Goal: Feedback & Contribution: Contribute content

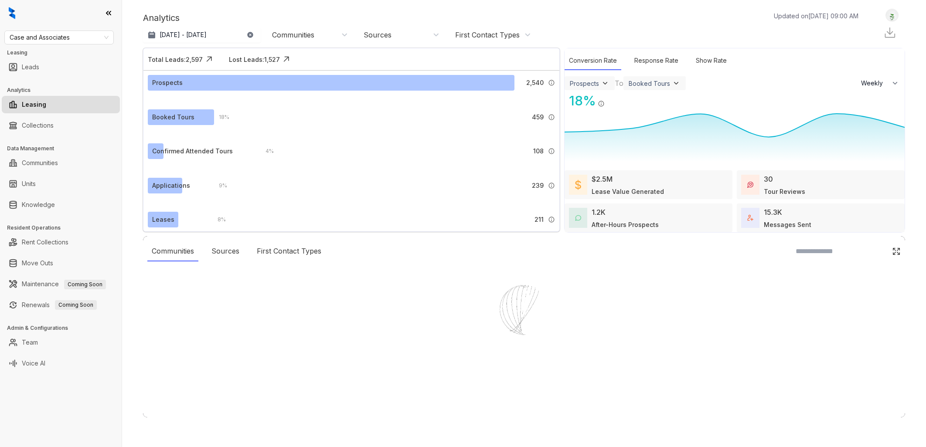
select select "******"
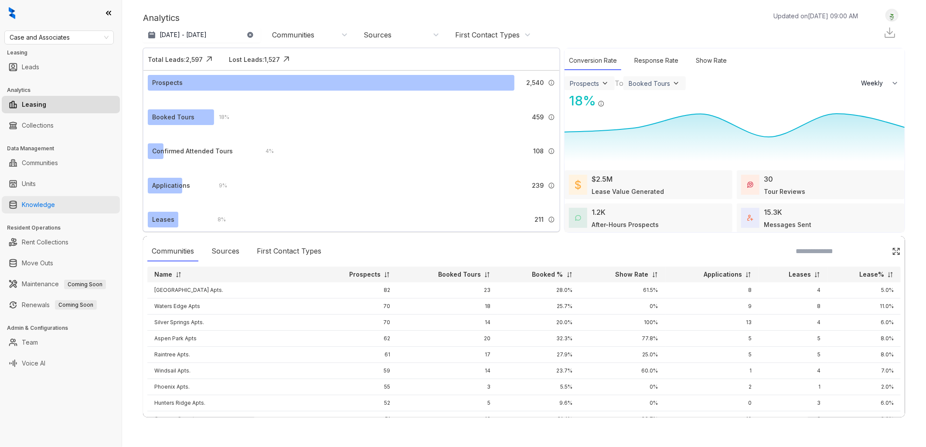
click at [55, 203] on link "Knowledge" at bounding box center [38, 204] width 33 height 17
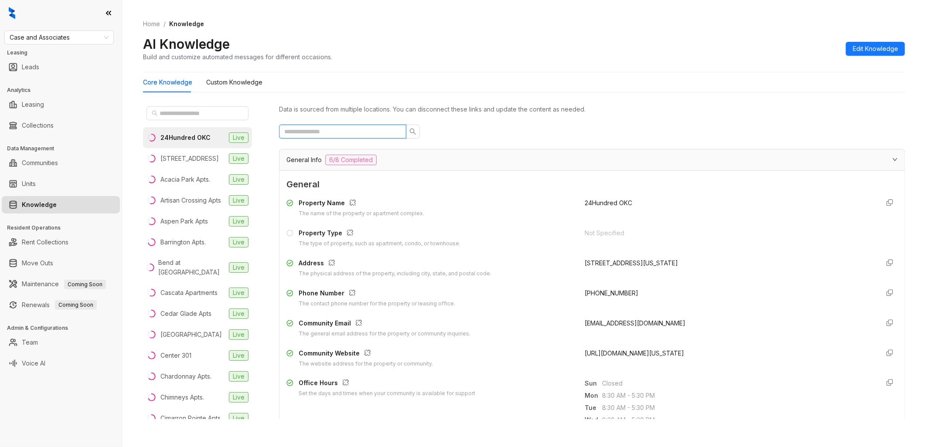
click at [327, 132] on input "text" at bounding box center [339, 132] width 110 height 10
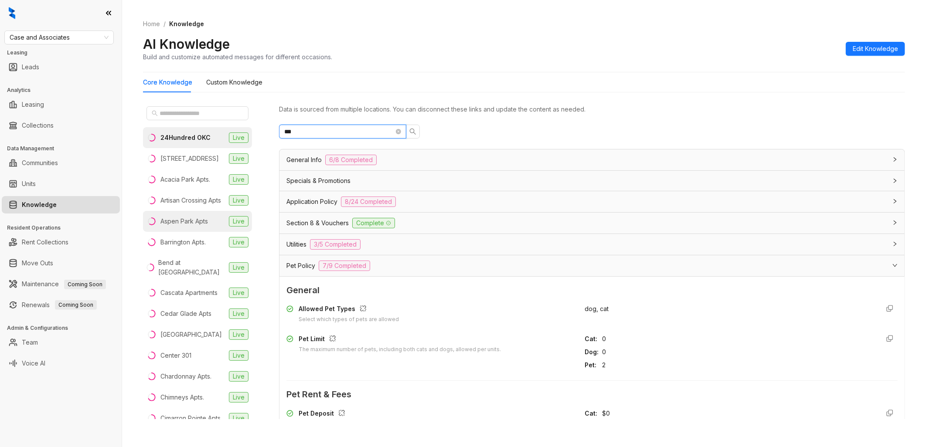
type input "***"
click at [188, 226] on div "Aspen Park Apts" at bounding box center [184, 222] width 48 height 10
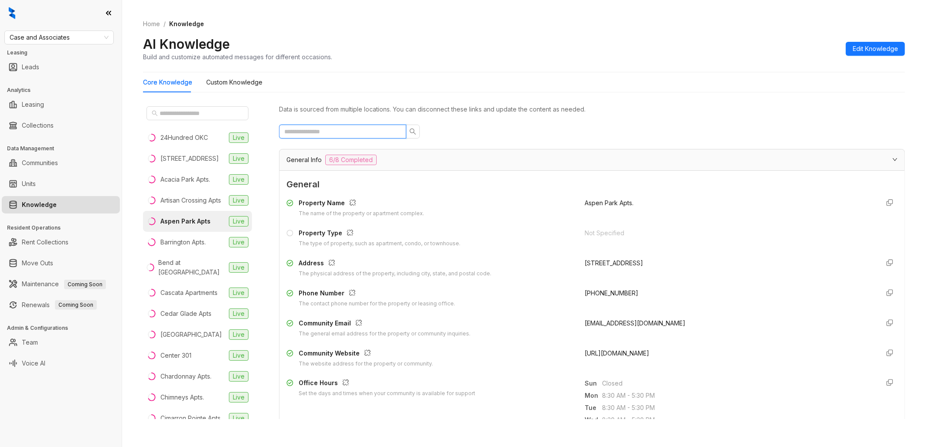
click at [364, 133] on input "text" at bounding box center [339, 132] width 110 height 10
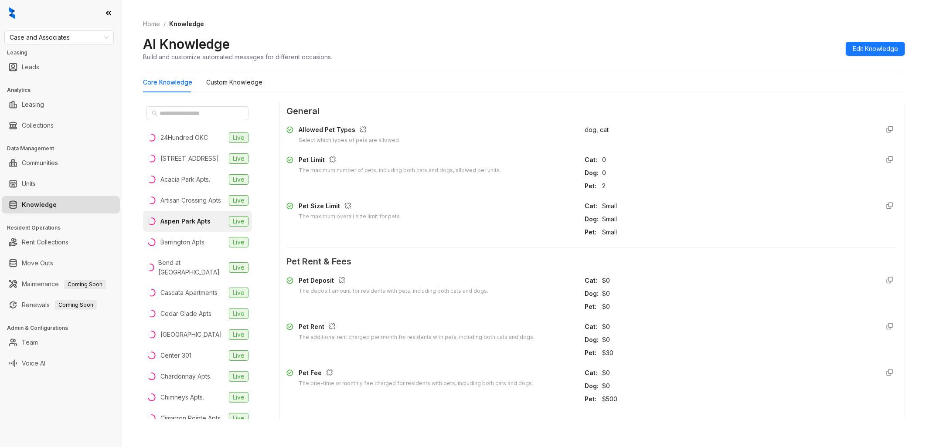
scroll to position [194, 0]
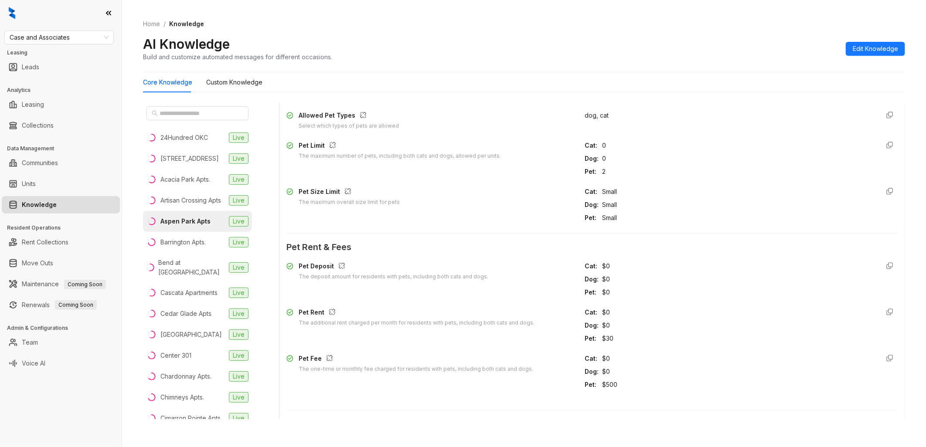
type input "***"
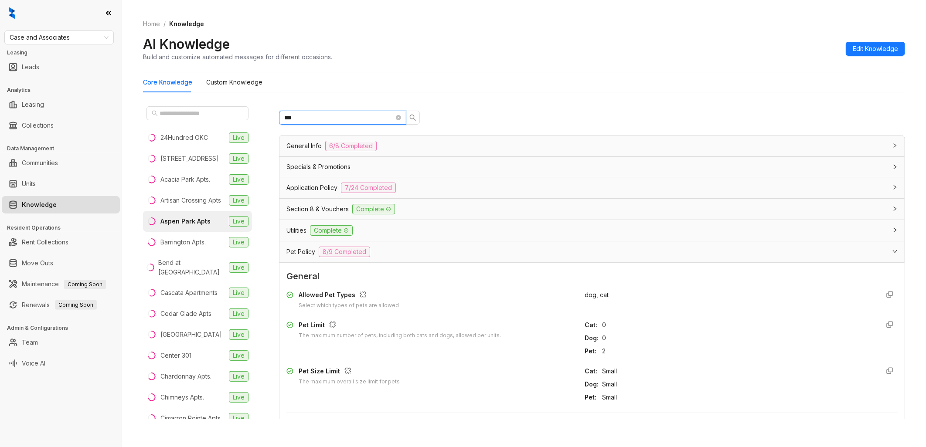
scroll to position [0, 0]
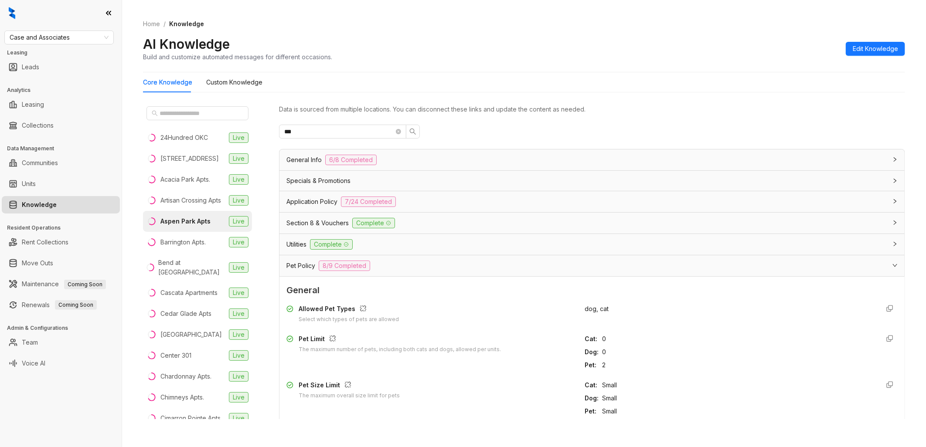
click at [474, 132] on div "***" at bounding box center [592, 132] width 626 height 14
click at [235, 83] on Knowledge "Custom Knowledge" at bounding box center [234, 83] width 56 height 10
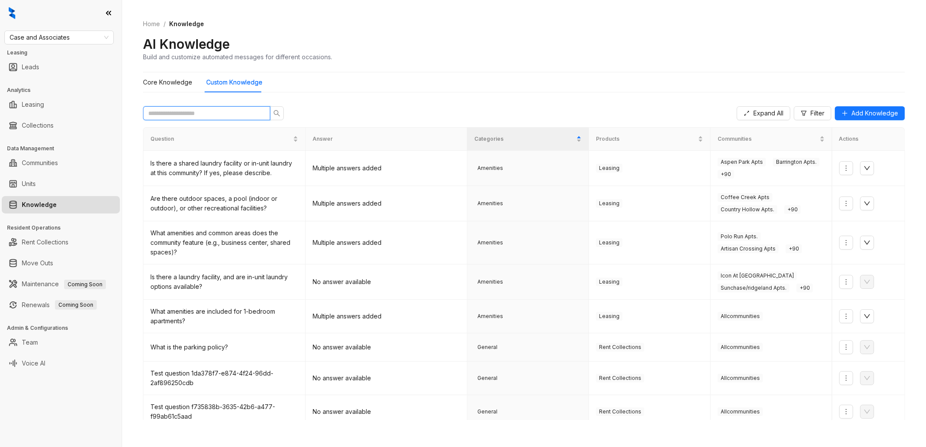
click at [232, 111] on input "text" at bounding box center [203, 114] width 110 height 10
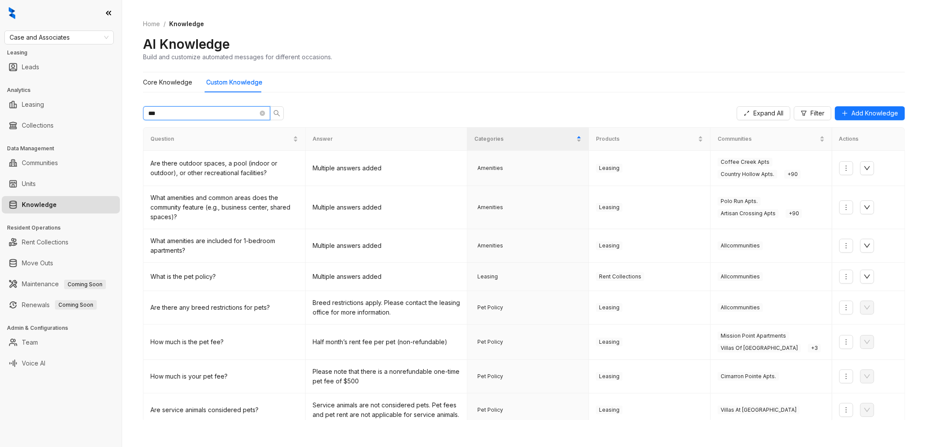
type input "***"
click at [312, 107] on div "*** Expand All Filter Add Knowledge" at bounding box center [524, 113] width 762 height 28
click at [262, 112] on icon "close-circle" at bounding box center [262, 113] width 5 height 5
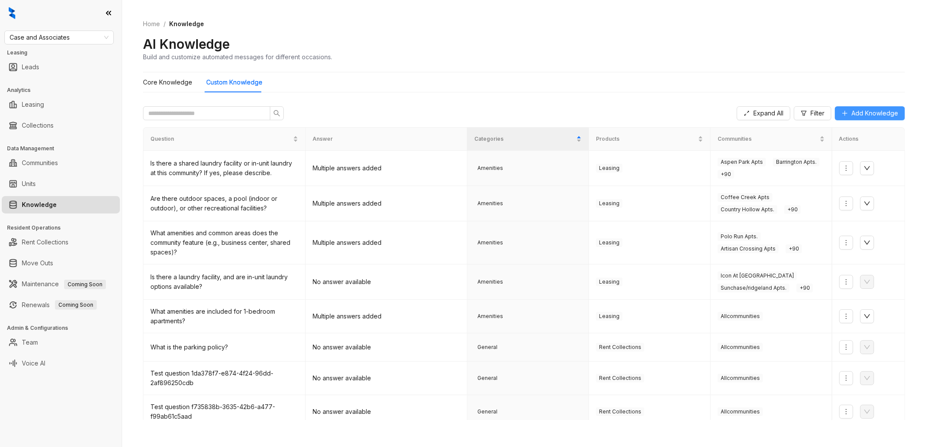
click at [857, 112] on span "Add Knowledge" at bounding box center [875, 114] width 47 height 10
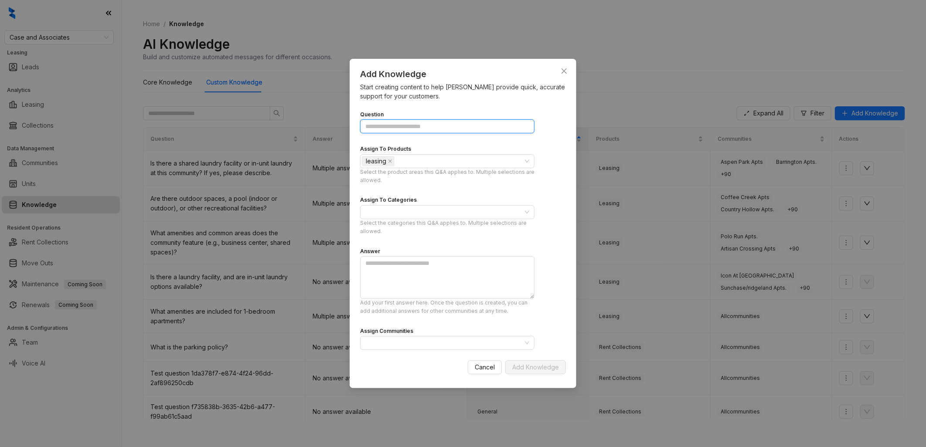
click at [415, 125] on input "Question" at bounding box center [447, 126] width 174 height 14
paste input "**********"
click at [432, 161] on div "leasing" at bounding box center [443, 161] width 162 height 12
type input "**********"
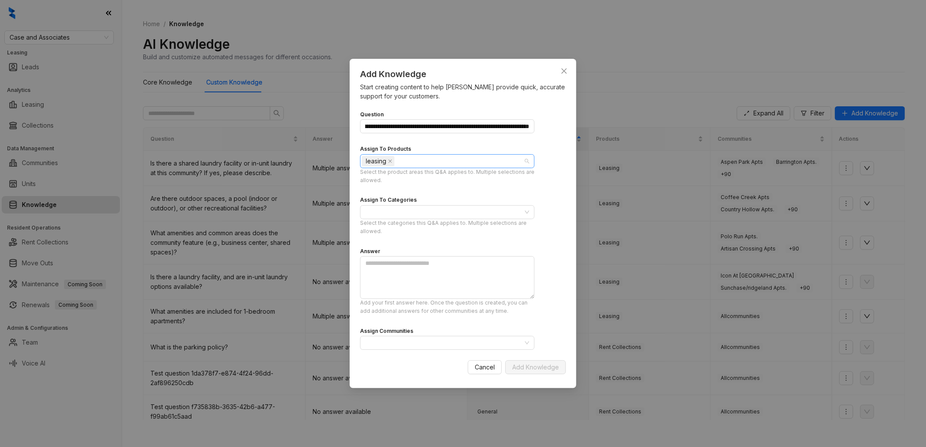
scroll to position [0, 0]
type input "*"
click at [556, 158] on div "**********" at bounding box center [463, 242] width 206 height 276
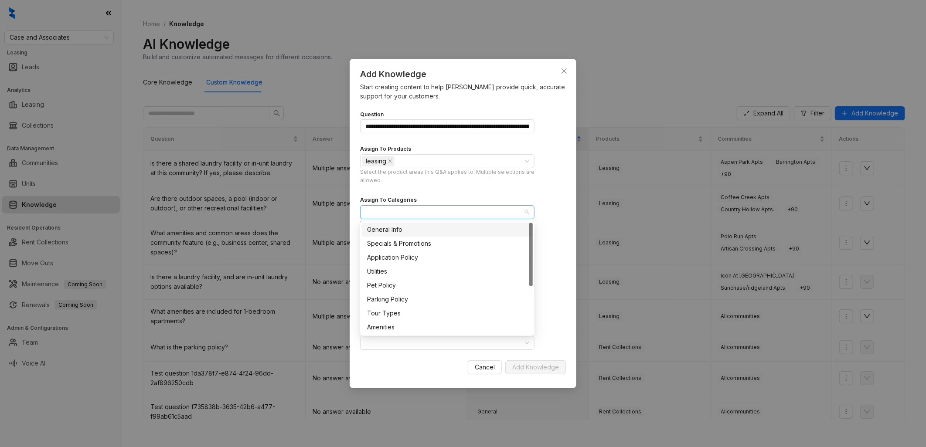
click at [419, 212] on div at bounding box center [443, 212] width 162 height 12
type input "***"
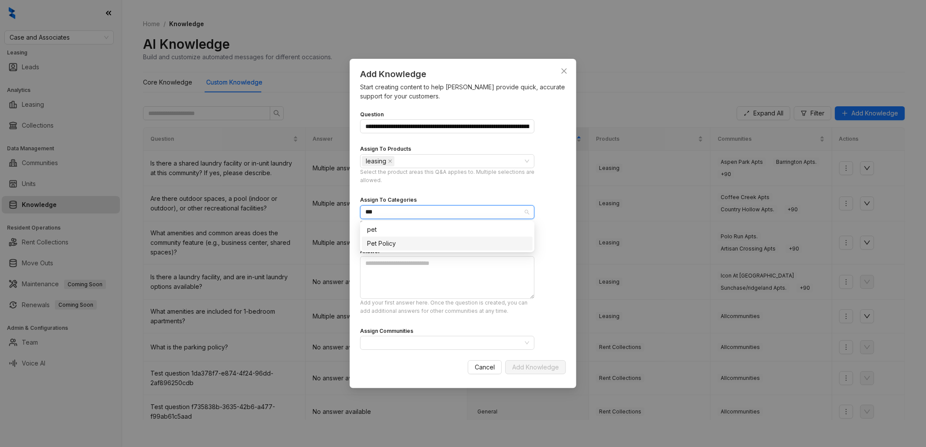
click at [399, 243] on div "Pet Policy" at bounding box center [447, 244] width 160 height 10
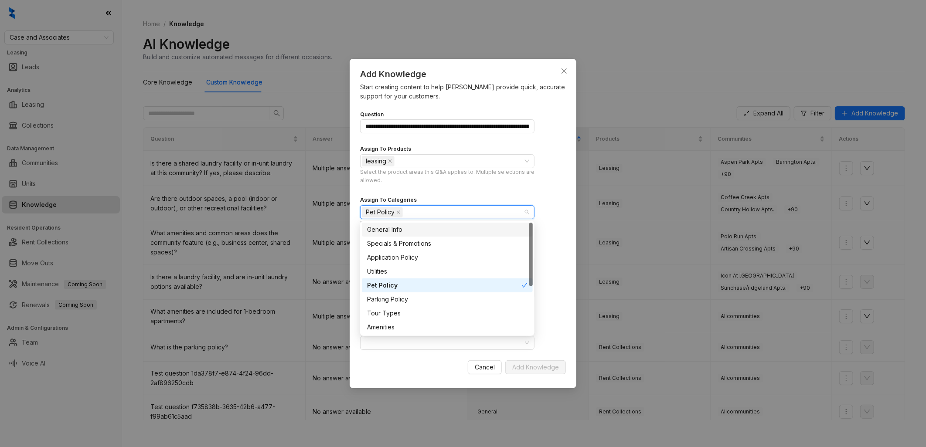
click at [450, 212] on div "Pet Policy" at bounding box center [443, 212] width 162 height 12
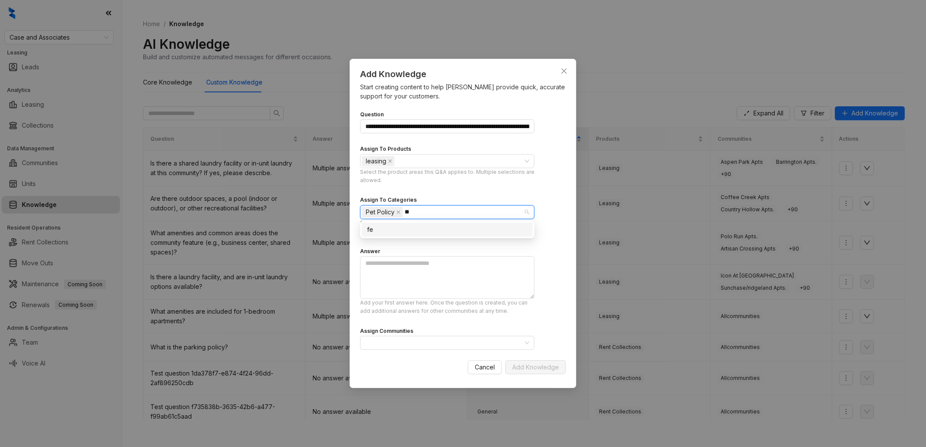
type input "*"
type input "***"
click at [559, 194] on div "**********" at bounding box center [463, 242] width 206 height 276
click at [421, 211] on icon "close" at bounding box center [422, 212] width 4 height 4
click at [554, 211] on div "**********" at bounding box center [463, 242] width 206 height 276
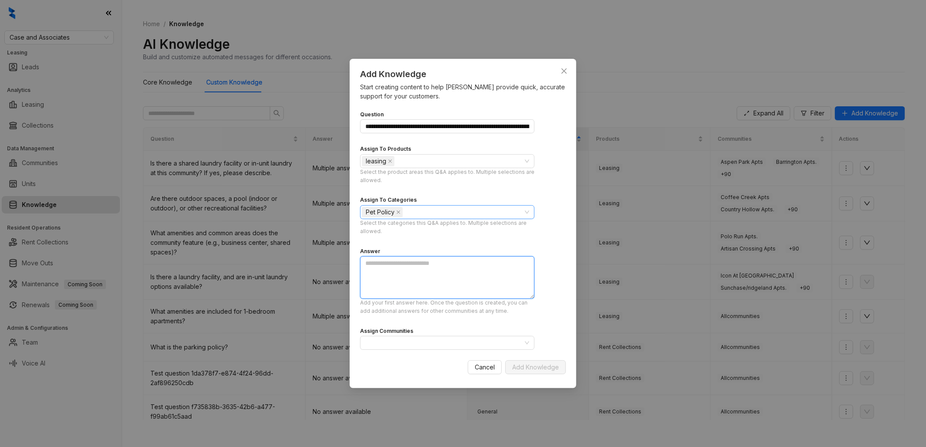
click at [399, 266] on textarea at bounding box center [447, 277] width 174 height 43
paste textarea "**********"
type textarea "**********"
click at [525, 341] on div at bounding box center [447, 343] width 174 height 14
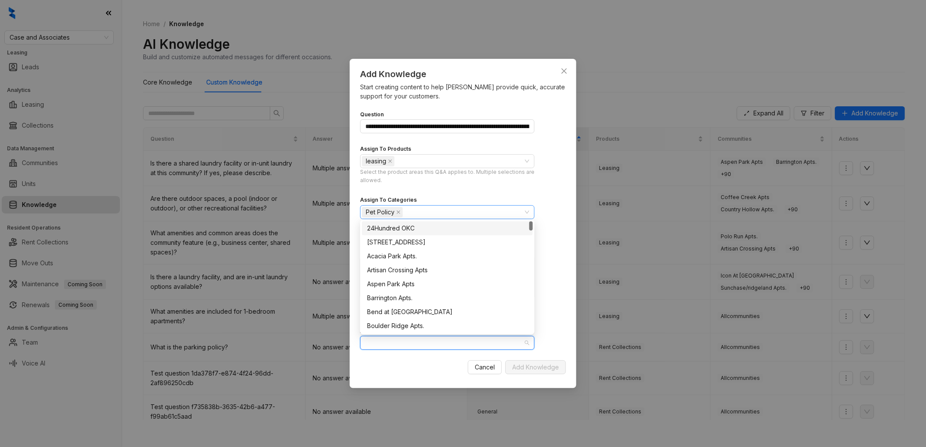
click at [426, 228] on div "24Hundred OKC" at bounding box center [447, 229] width 160 height 10
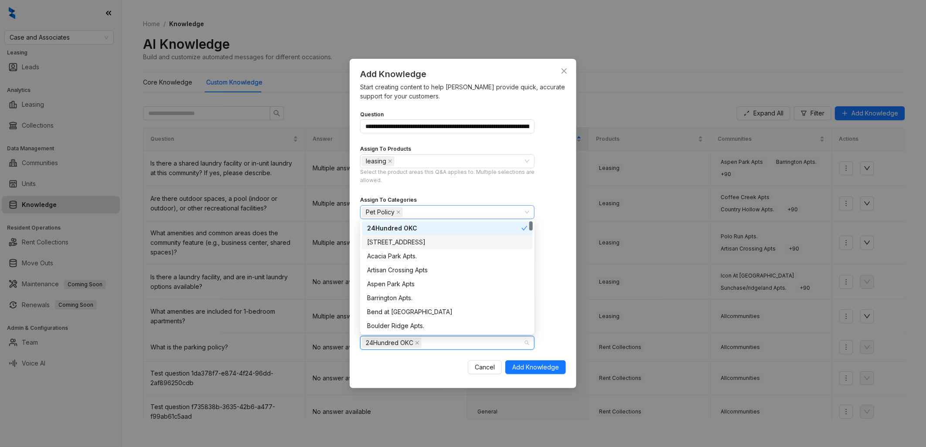
click at [424, 240] on div "[STREET_ADDRESS]" at bounding box center [447, 243] width 160 height 10
click at [424, 250] on div "Acacia Park Apts." at bounding box center [447, 256] width 171 height 14
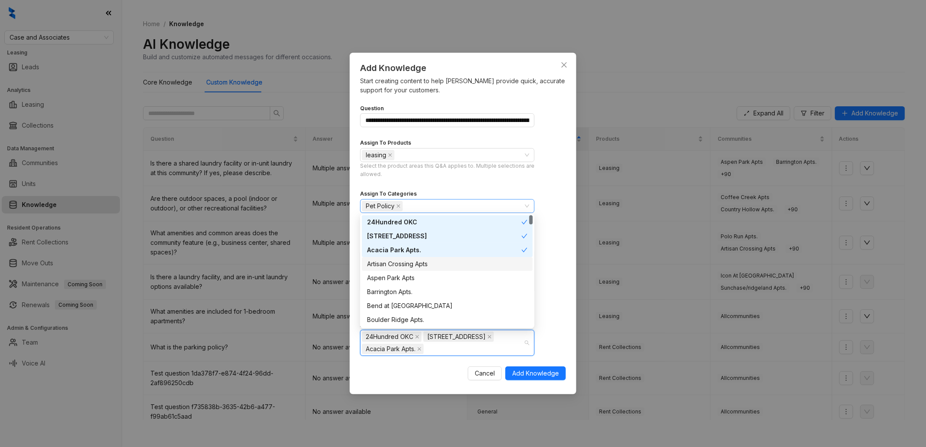
click at [424, 261] on div "Artisan Crossing Apts" at bounding box center [447, 264] width 160 height 10
click at [419, 278] on div "Aspen Park Apts" at bounding box center [447, 278] width 160 height 10
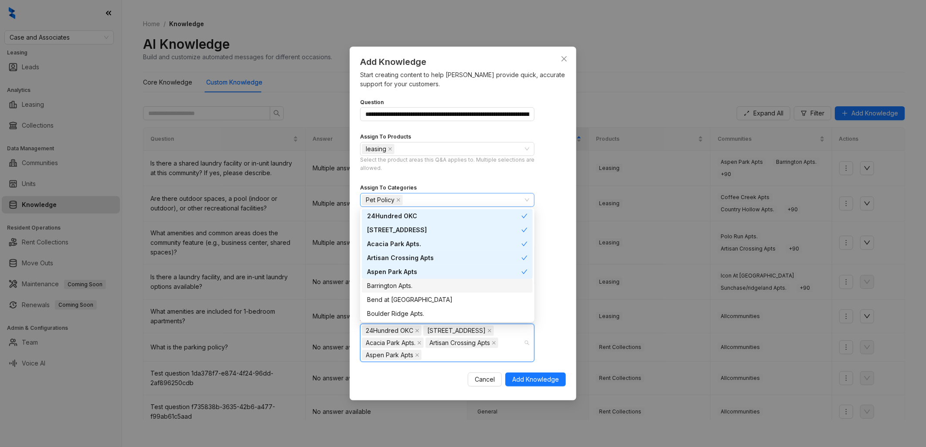
click at [419, 288] on div "Barrington Apts." at bounding box center [447, 286] width 160 height 10
click at [419, 297] on div "Bend at [GEOGRAPHIC_DATA]" at bounding box center [447, 300] width 160 height 10
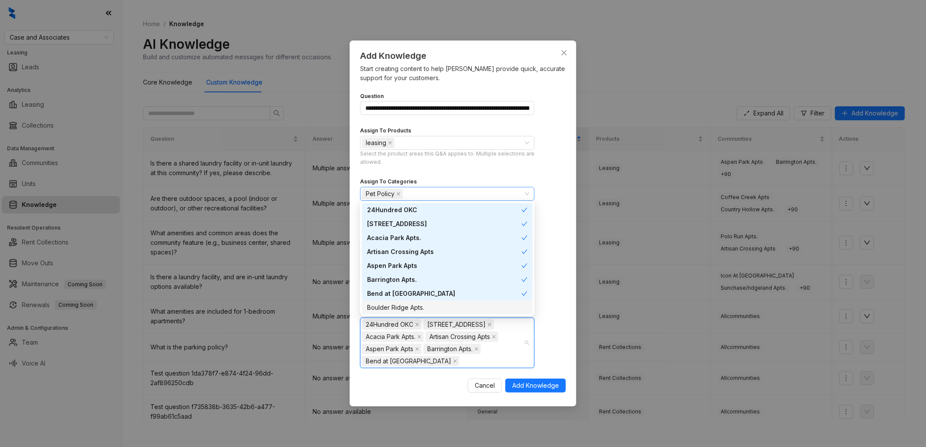
click at [424, 308] on div "Boulder Ridge Apts." at bounding box center [447, 308] width 160 height 10
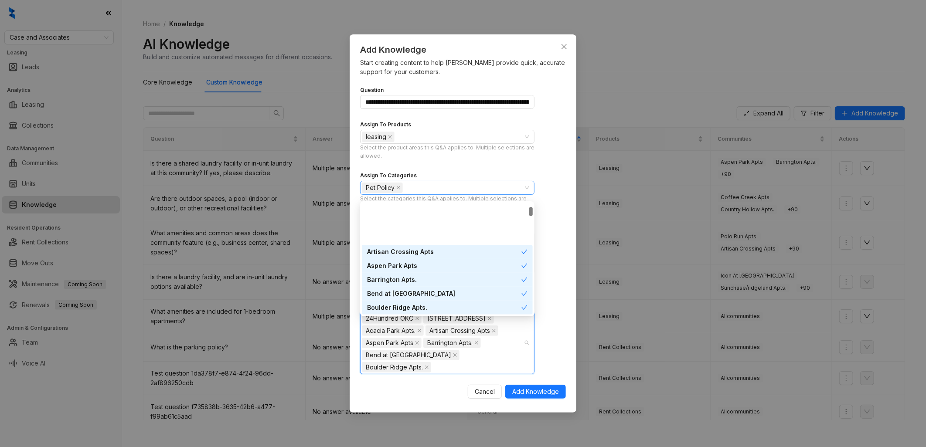
scroll to position [97, 0]
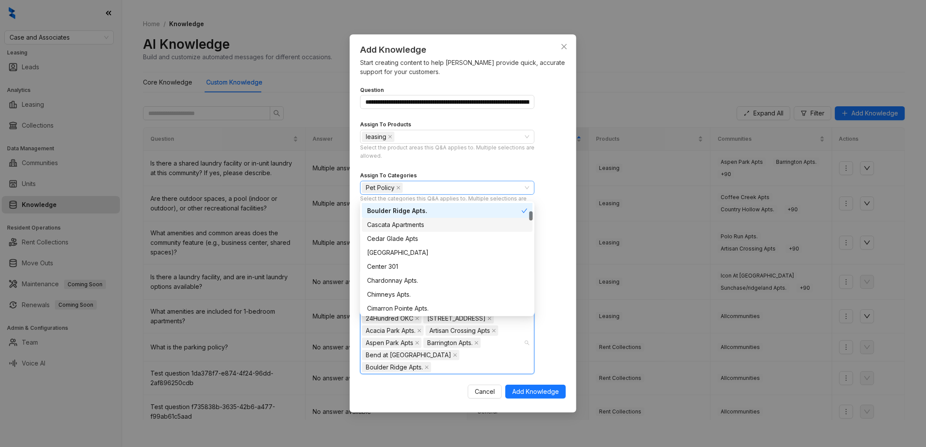
click at [425, 223] on div "Cascata Apartments" at bounding box center [447, 225] width 160 height 10
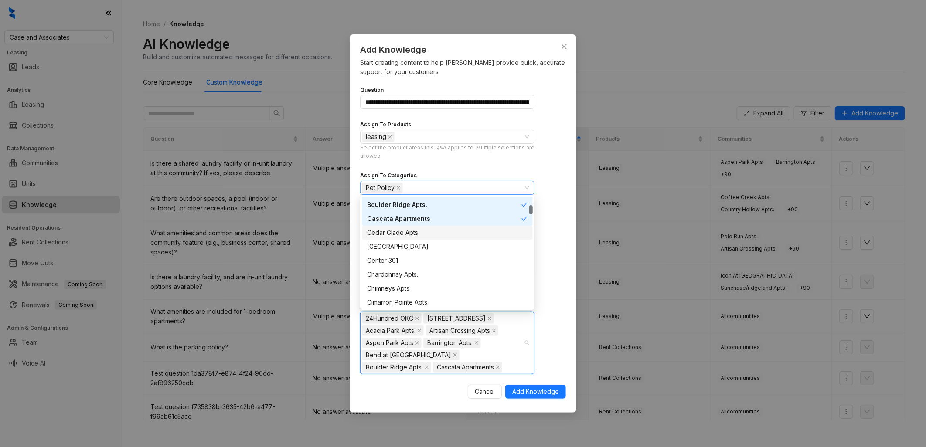
click at [428, 232] on div "Cedar Glade Apts" at bounding box center [447, 233] width 160 height 10
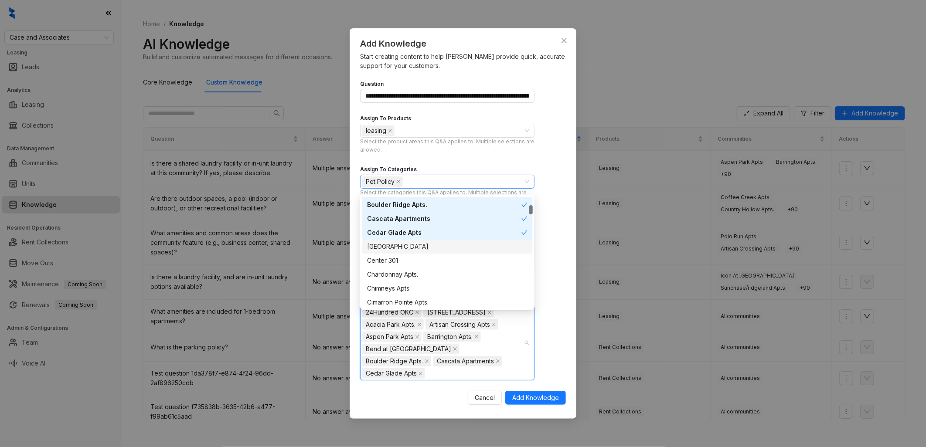
click at [424, 246] on div "[GEOGRAPHIC_DATA]" at bounding box center [447, 247] width 160 height 10
click at [420, 256] on div "Center 301" at bounding box center [447, 255] width 160 height 10
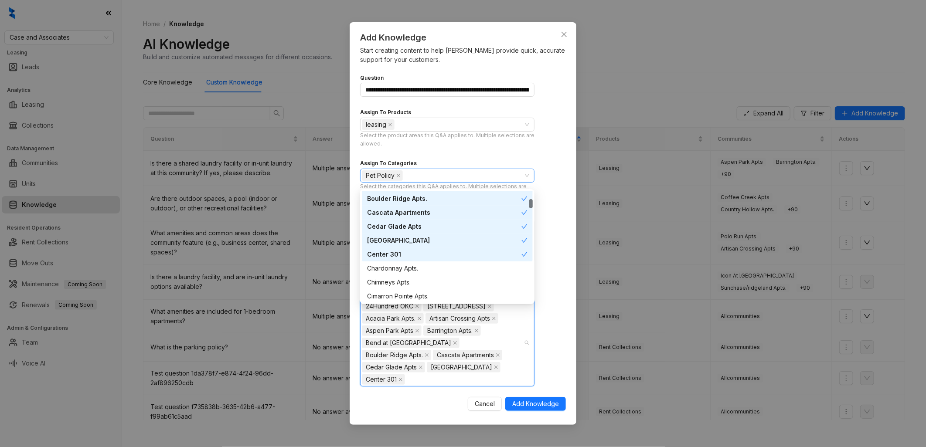
click at [424, 263] on div "Chardonnay Apts." at bounding box center [447, 269] width 171 height 14
drag, startPoint x: 422, startPoint y: 279, endPoint x: 425, endPoint y: 289, distance: 10.6
click at [422, 279] on div "Chimneys Apts." at bounding box center [447, 283] width 160 height 10
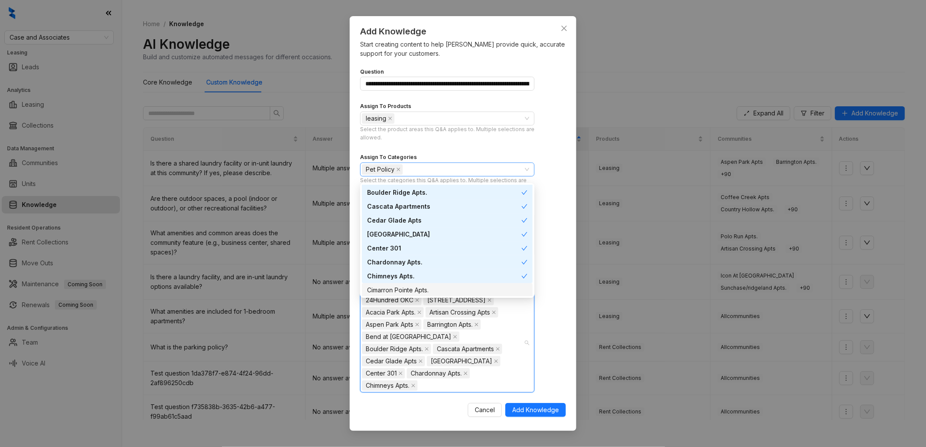
click at [429, 291] on div "Cimarron Pointe Apts." at bounding box center [447, 291] width 160 height 10
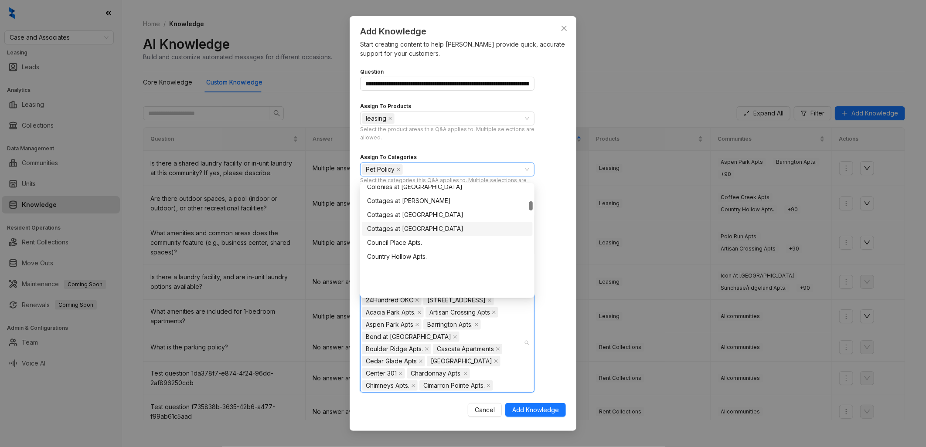
scroll to position [194, 0]
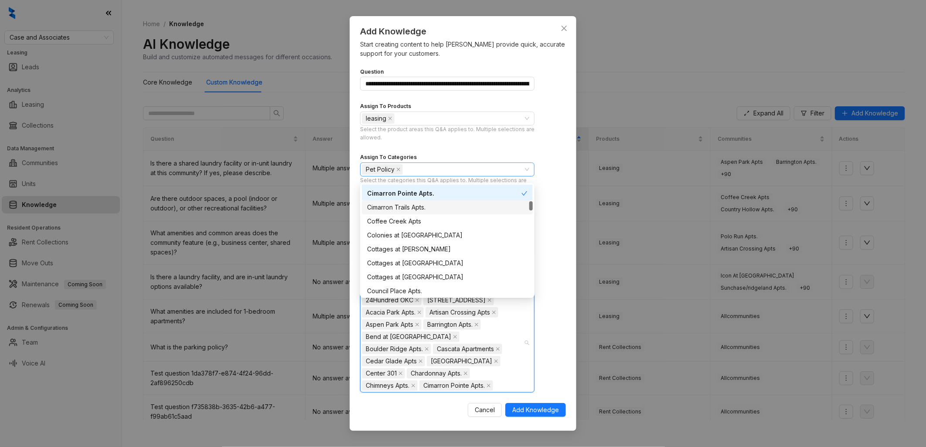
click at [434, 208] on div "Cimarron Trails Apts." at bounding box center [447, 208] width 160 height 10
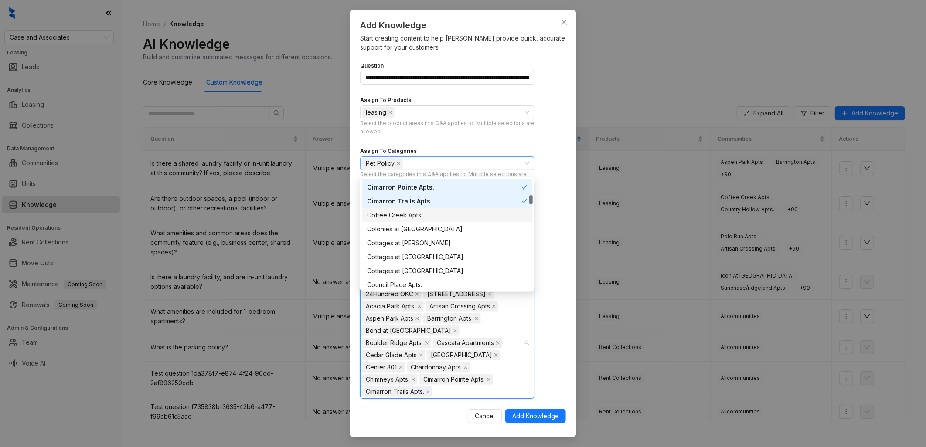
click at [434, 215] on div "Coffee Creek Apts" at bounding box center [447, 216] width 160 height 10
click at [436, 228] on div "Colonies at [GEOGRAPHIC_DATA]" at bounding box center [447, 230] width 160 height 10
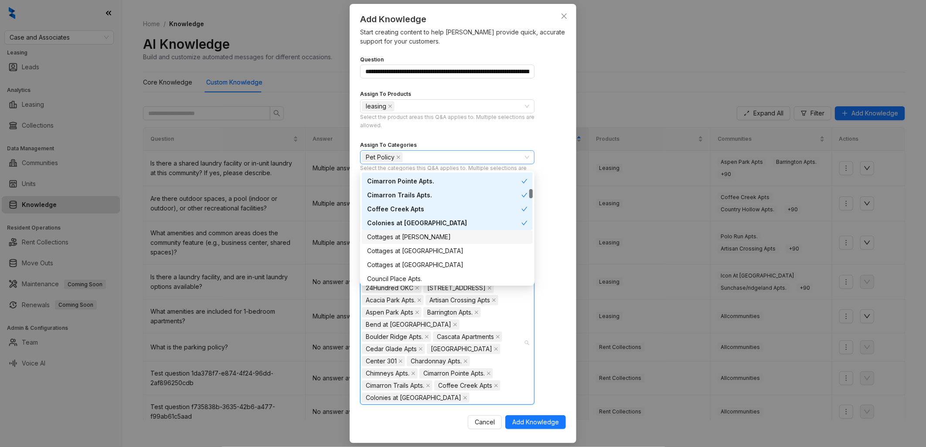
click at [439, 237] on div "Cottages at [PERSON_NAME]" at bounding box center [447, 237] width 160 height 10
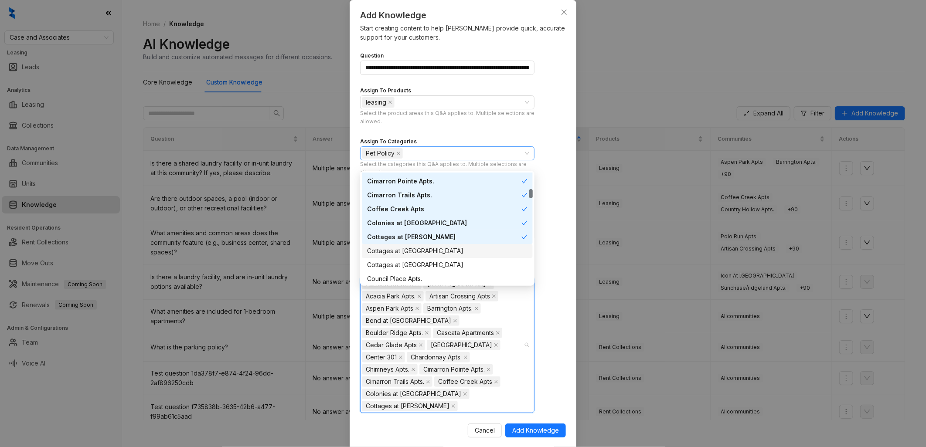
click at [441, 246] on div "Cottages at [GEOGRAPHIC_DATA]" at bounding box center [447, 251] width 160 height 10
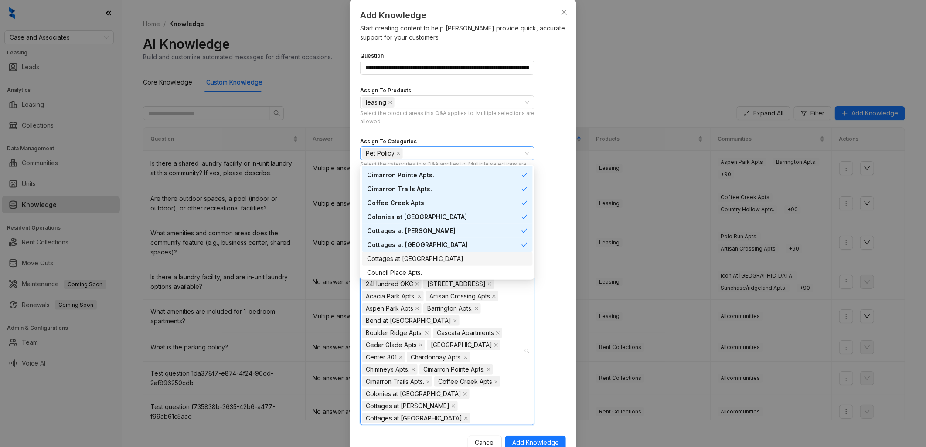
click at [434, 258] on div "Cottages at [GEOGRAPHIC_DATA]" at bounding box center [447, 259] width 160 height 10
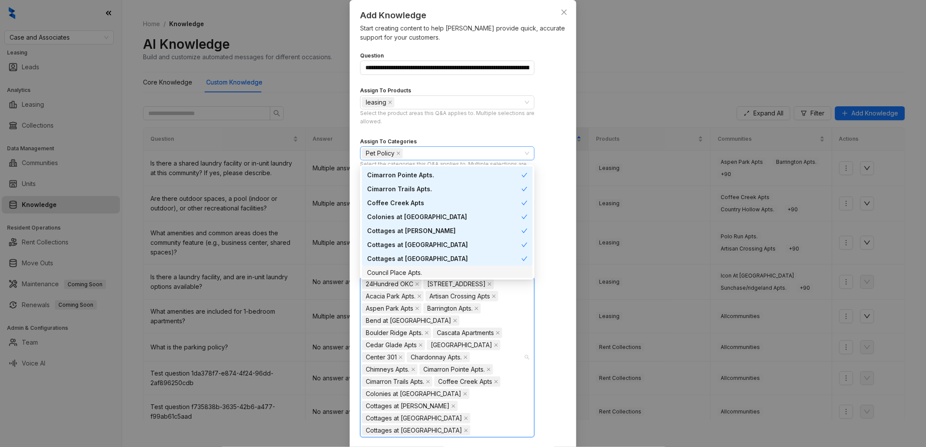
click at [434, 269] on div "Council Place Apts." at bounding box center [447, 273] width 160 height 10
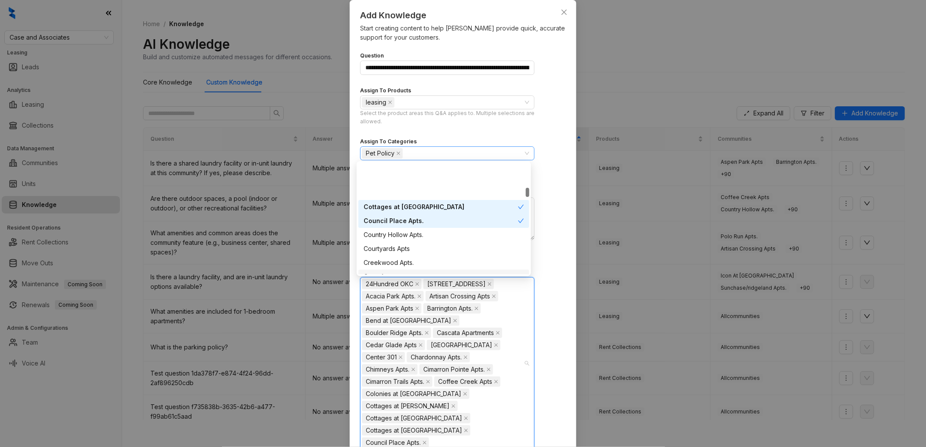
scroll to position [290, 0]
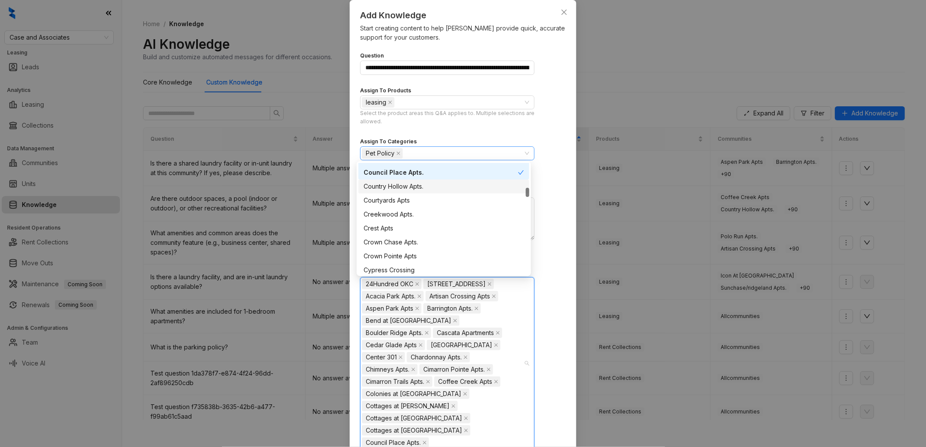
click at [433, 184] on div "Country Hollow Apts." at bounding box center [444, 187] width 160 height 10
click at [430, 202] on div "Courtyards Apts" at bounding box center [444, 201] width 160 height 10
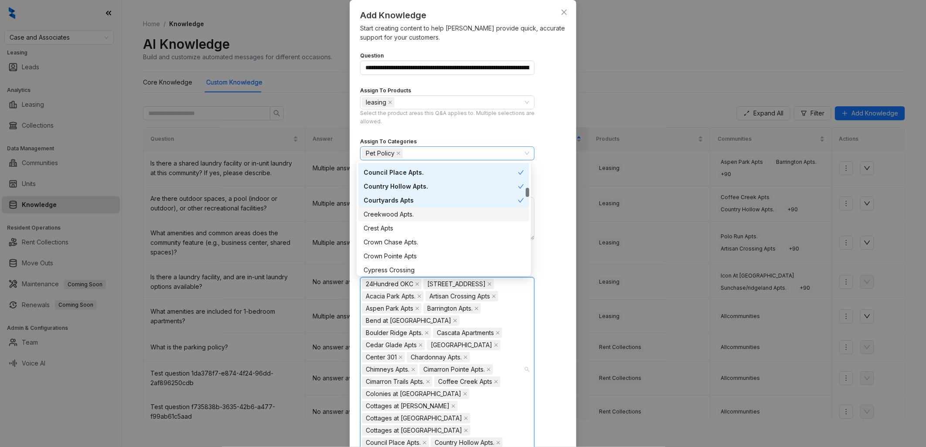
click at [429, 208] on div "Creekwood Apts." at bounding box center [443, 215] width 171 height 14
drag, startPoint x: 419, startPoint y: 230, endPoint x: 430, endPoint y: 238, distance: 13.7
click at [420, 230] on div "Crest Apts" at bounding box center [444, 229] width 160 height 10
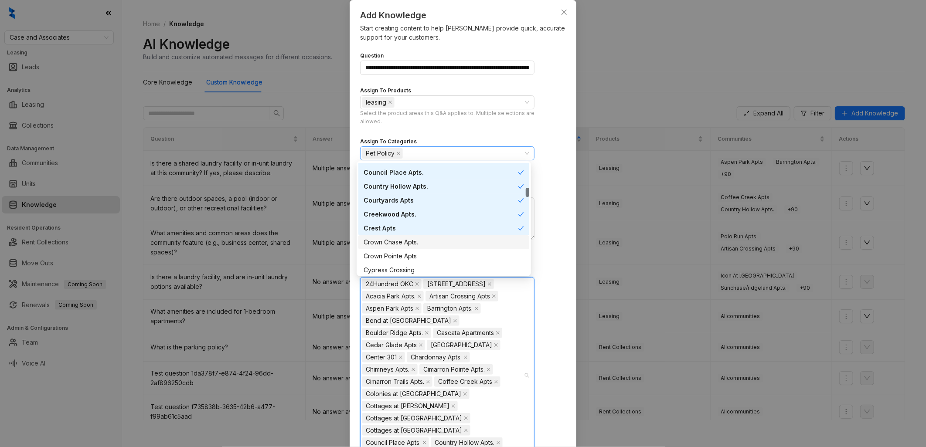
click at [433, 246] on div "Crown Chase Apts." at bounding box center [444, 243] width 160 height 10
click at [434, 256] on div "Crown Pointe Apts" at bounding box center [444, 257] width 160 height 10
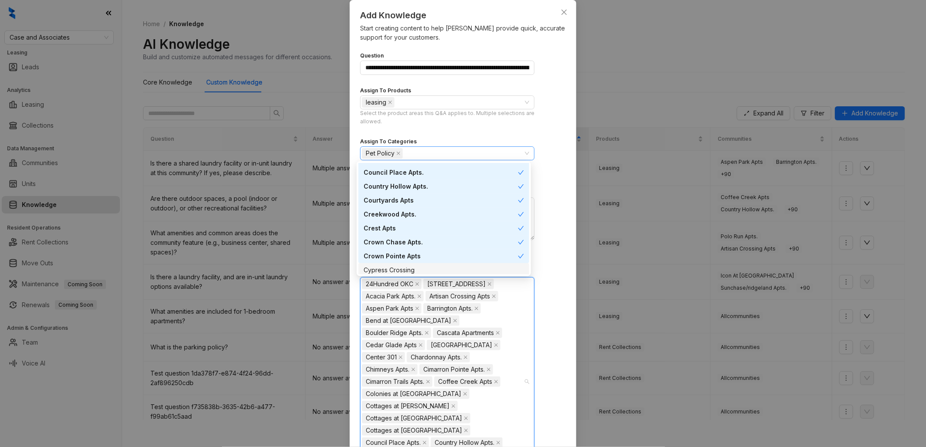
click at [432, 268] on div "Cypress Crossing" at bounding box center [444, 271] width 160 height 10
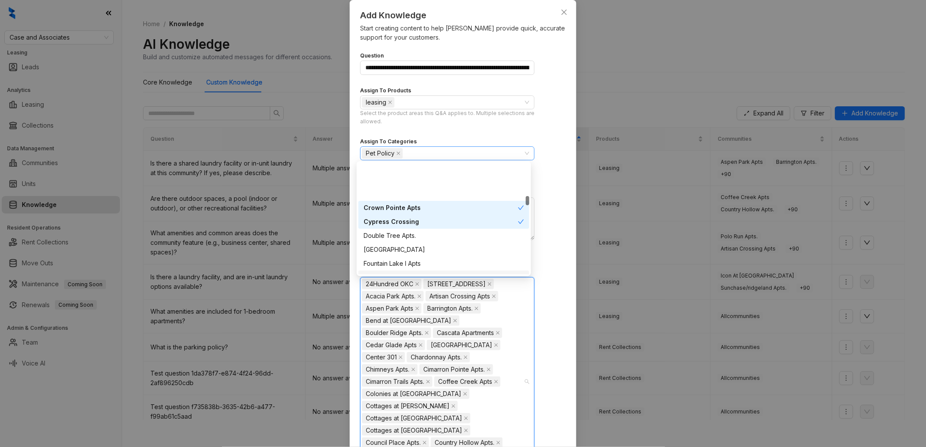
scroll to position [387, 0]
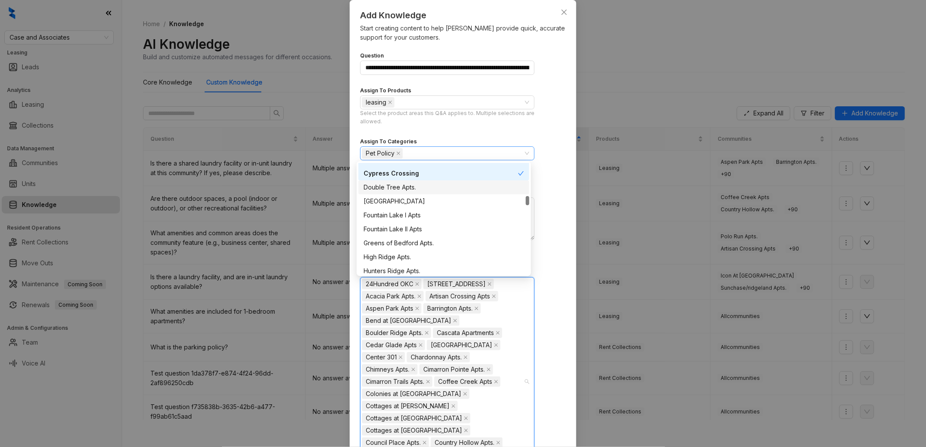
click at [429, 185] on div "Double Tree Apts." at bounding box center [444, 188] width 160 height 10
click at [442, 197] on div "[GEOGRAPHIC_DATA]" at bounding box center [444, 202] width 160 height 10
click at [438, 212] on div "Fountain Lake I Apts" at bounding box center [444, 216] width 160 height 10
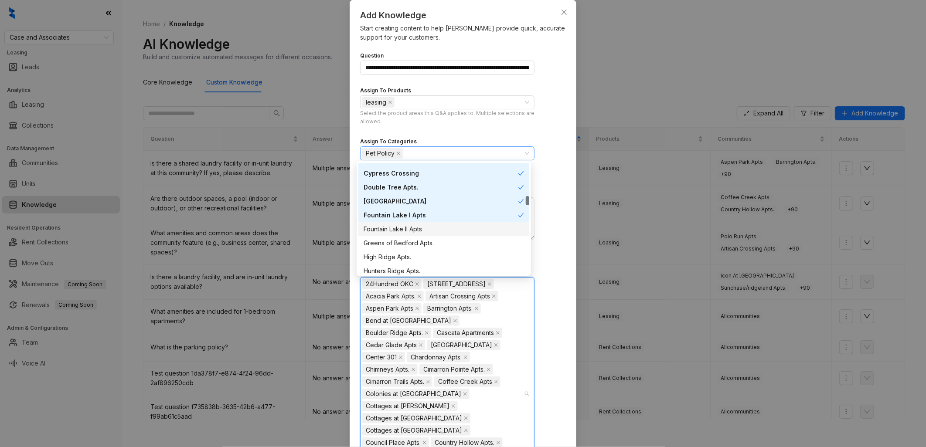
click at [439, 230] on div "Fountain Lake II Apts" at bounding box center [444, 230] width 160 height 10
click at [441, 241] on div "Greens of Bedford Apts." at bounding box center [444, 244] width 160 height 10
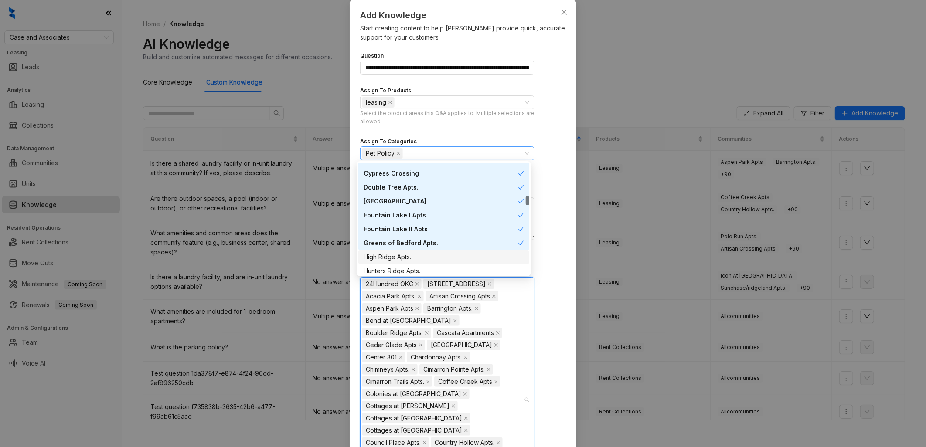
click at [432, 256] on div "High Ridge Apts." at bounding box center [444, 257] width 160 height 10
click at [434, 270] on div "Hunters Ridge Apts." at bounding box center [444, 271] width 160 height 10
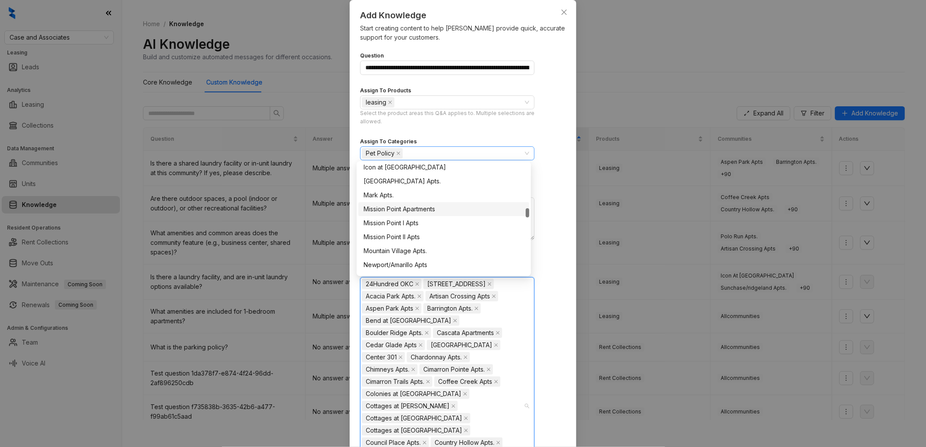
scroll to position [484, 0]
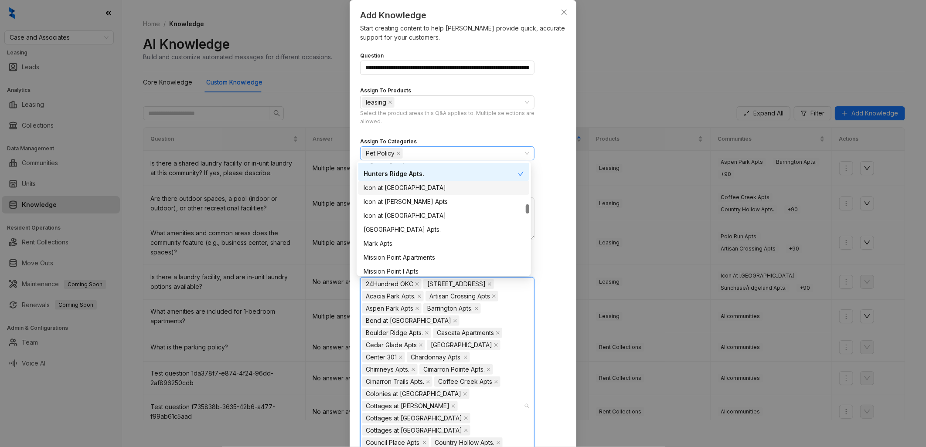
click at [430, 188] on div "Icon at [GEOGRAPHIC_DATA]" at bounding box center [444, 188] width 160 height 10
click at [429, 199] on div "Icon at [PERSON_NAME] Apts" at bounding box center [444, 202] width 160 height 10
click at [426, 213] on div "Icon at [GEOGRAPHIC_DATA]" at bounding box center [444, 216] width 160 height 10
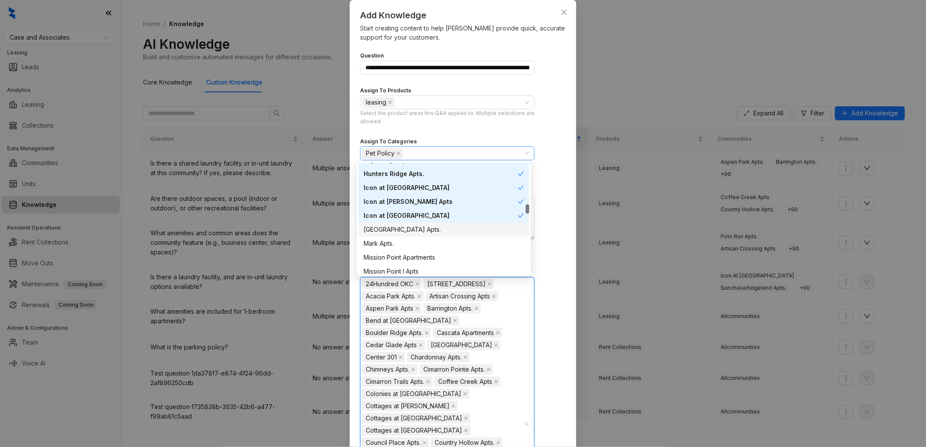
click at [425, 230] on div "[GEOGRAPHIC_DATA] Apts." at bounding box center [444, 230] width 160 height 10
click at [420, 240] on div "Mark Apts." at bounding box center [444, 244] width 160 height 10
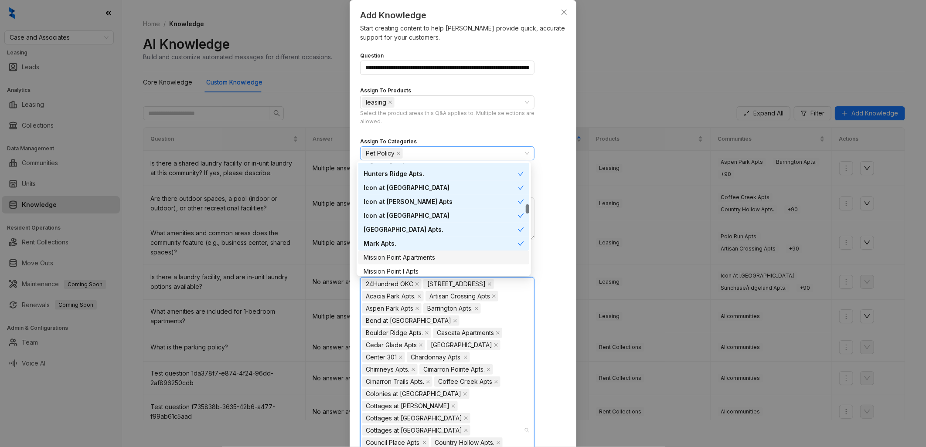
click at [444, 253] on div "Mission Point Apartments" at bounding box center [444, 258] width 160 height 10
click at [442, 268] on div "Mission Point I Apts" at bounding box center [444, 272] width 160 height 10
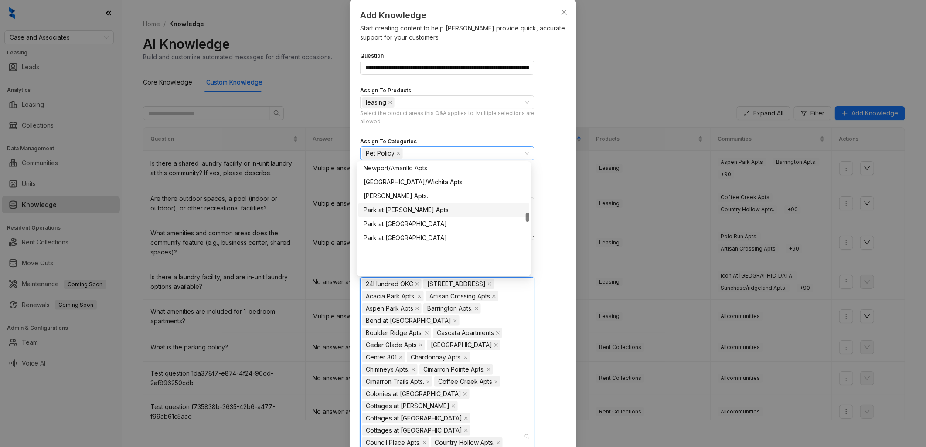
scroll to position [581, 0]
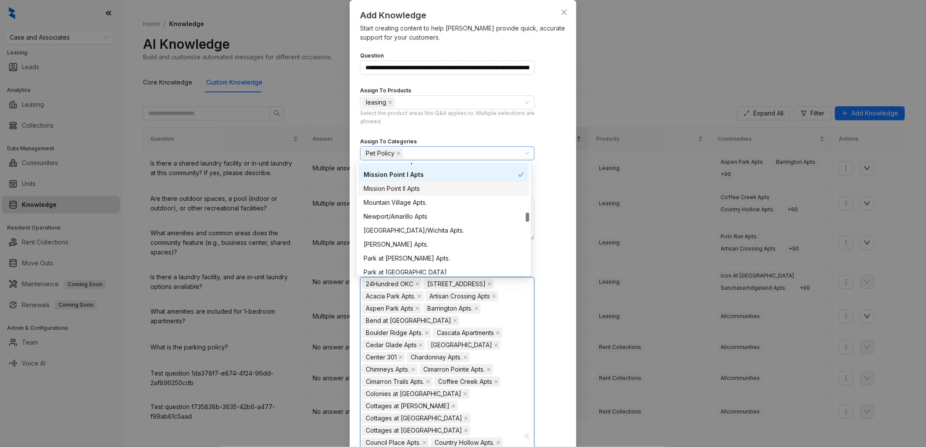
click at [428, 188] on div "Mission Point II Apts" at bounding box center [444, 189] width 160 height 10
click at [434, 202] on div "Mountain Village Apts." at bounding box center [444, 203] width 160 height 10
click at [434, 211] on div "Newport/Amarillo Apts" at bounding box center [443, 217] width 171 height 14
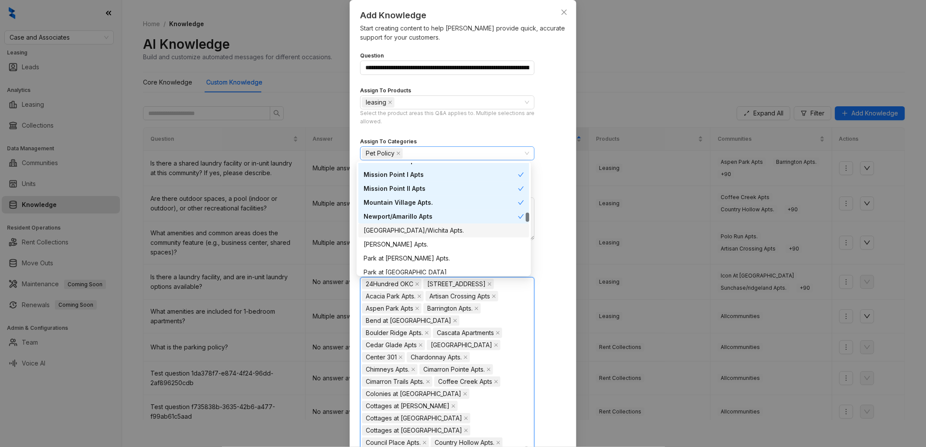
click at [439, 229] on div "[GEOGRAPHIC_DATA]/Wichita Apts." at bounding box center [444, 231] width 160 height 10
click at [433, 245] on div "[PERSON_NAME] Apts." at bounding box center [444, 245] width 160 height 10
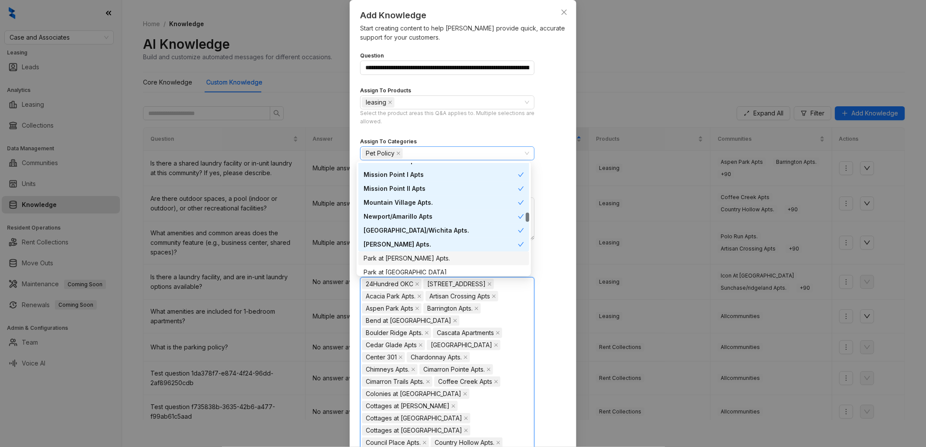
click at [434, 255] on div "Park at [PERSON_NAME] Apts." at bounding box center [444, 259] width 160 height 10
click at [440, 269] on div "Park at [GEOGRAPHIC_DATA]" at bounding box center [444, 273] width 160 height 10
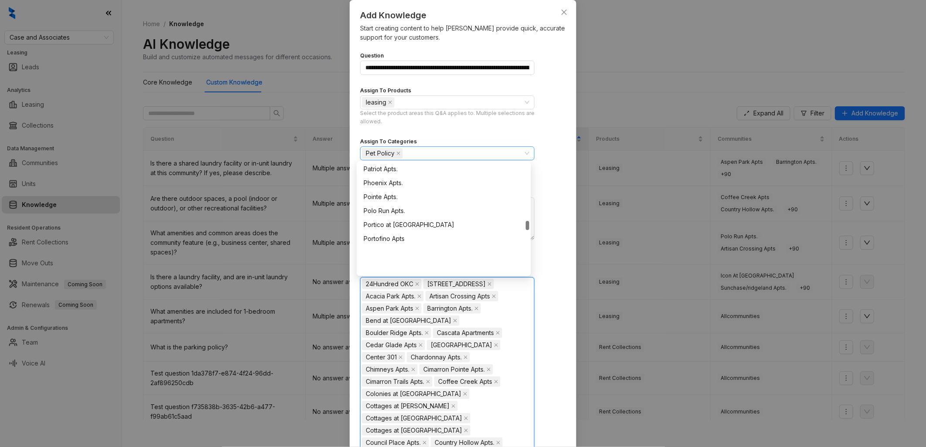
scroll to position [678, 0]
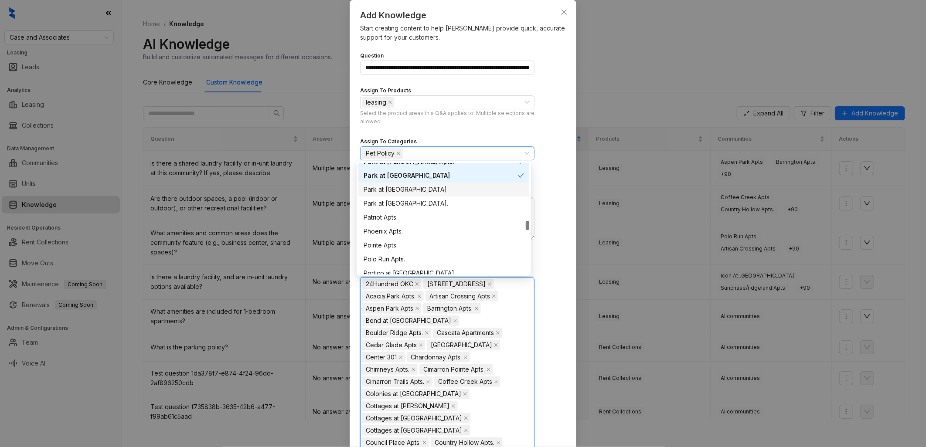
click at [432, 191] on div "Park at [GEOGRAPHIC_DATA]" at bounding box center [444, 190] width 160 height 10
click at [443, 205] on div "Park at [GEOGRAPHIC_DATA]." at bounding box center [444, 204] width 160 height 10
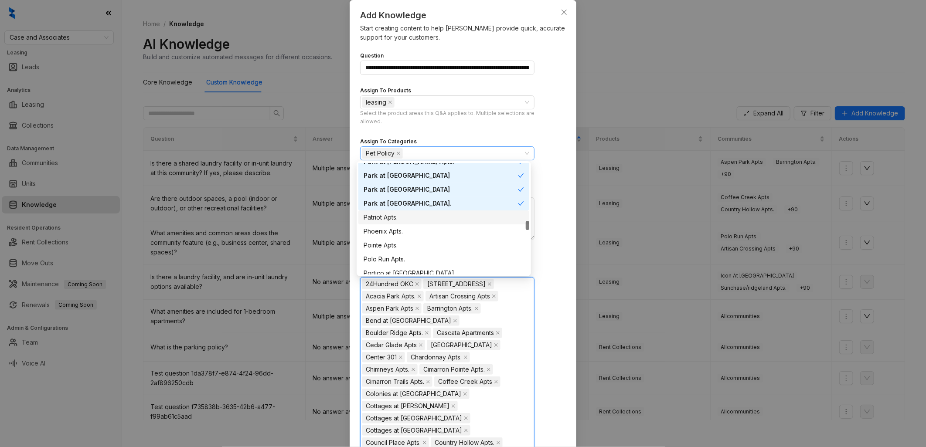
click at [434, 215] on div "Patriot Apts." at bounding box center [444, 218] width 160 height 10
click at [434, 229] on div "Phoenix Apts." at bounding box center [444, 232] width 160 height 10
click at [430, 246] on div "Pointe Apts." at bounding box center [444, 246] width 160 height 10
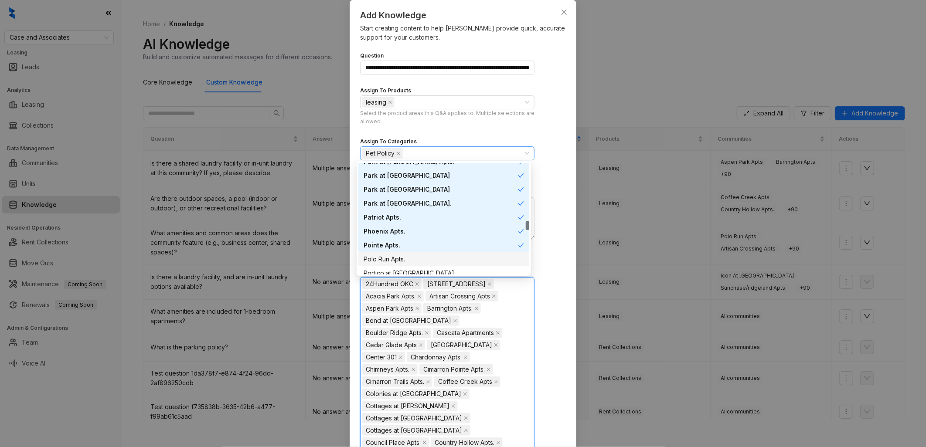
click at [429, 257] on div "Polo Run Apts." at bounding box center [444, 260] width 160 height 10
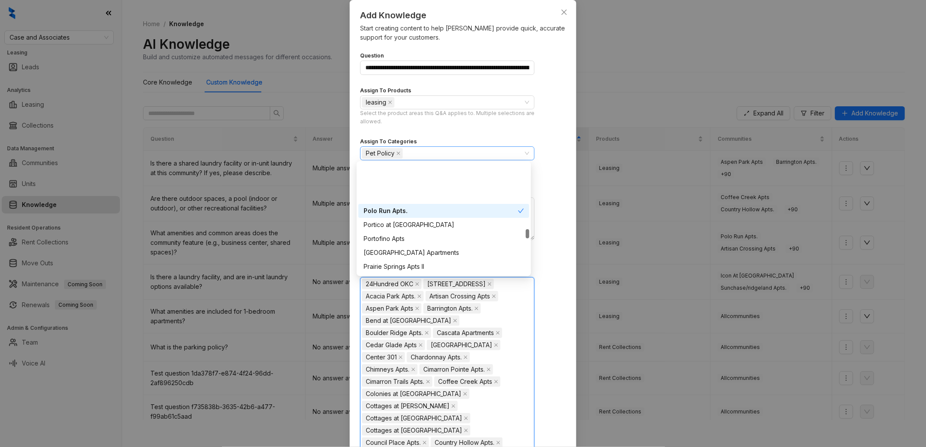
scroll to position [775, 0]
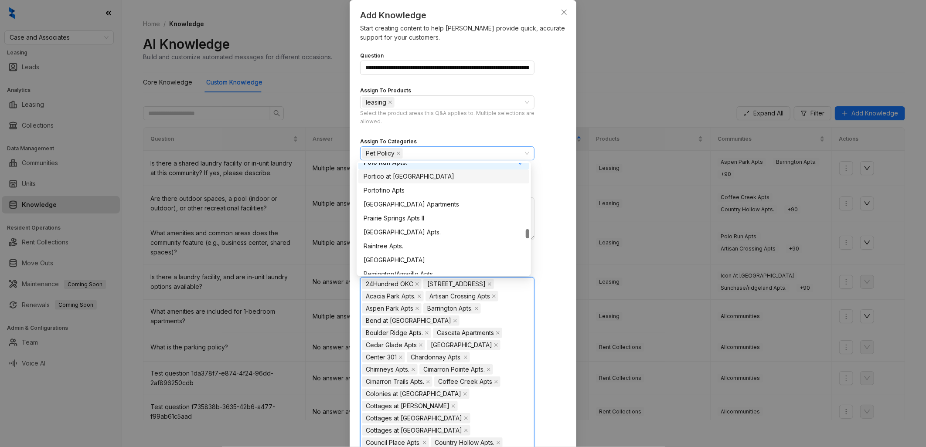
click at [432, 174] on div "Portico at [GEOGRAPHIC_DATA]" at bounding box center [444, 177] width 160 height 10
click at [435, 189] on div "Portofino Apts" at bounding box center [444, 191] width 160 height 10
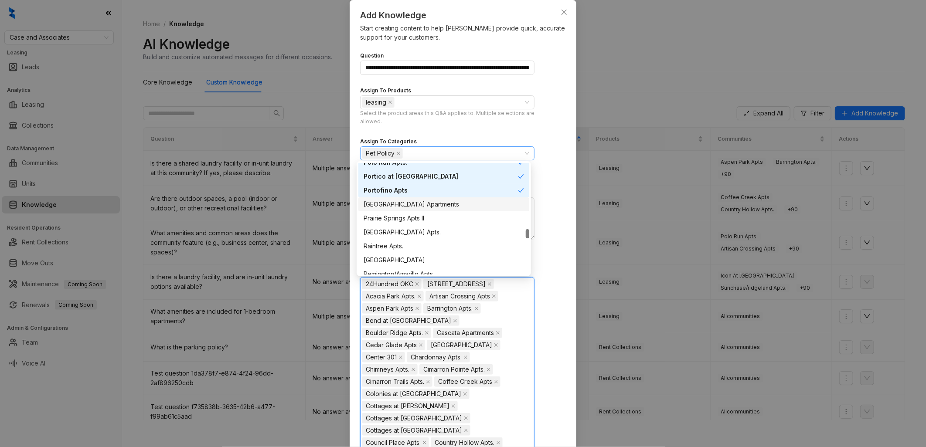
click at [445, 200] on div "[GEOGRAPHIC_DATA] Apartments" at bounding box center [444, 205] width 160 height 10
click at [450, 217] on div "Prairie Springs Apts II" at bounding box center [444, 219] width 160 height 10
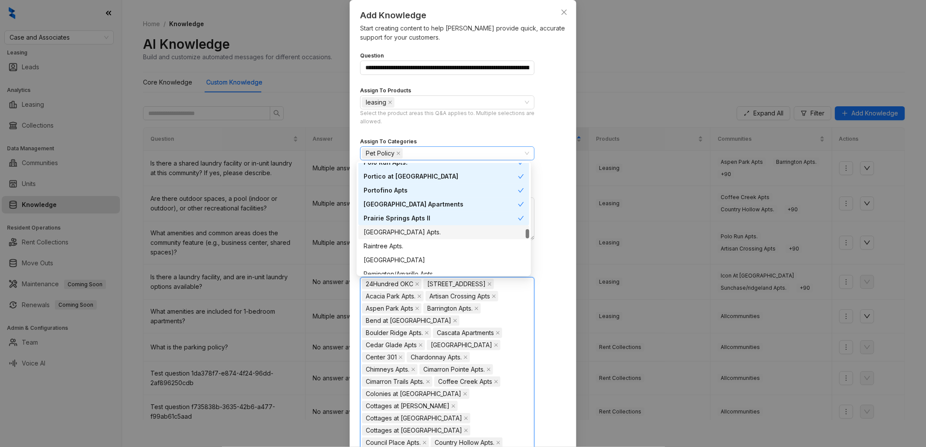
click at [443, 232] on div "[GEOGRAPHIC_DATA] Apts." at bounding box center [444, 233] width 160 height 10
click at [435, 242] on div "Raintree Apts." at bounding box center [444, 247] width 160 height 10
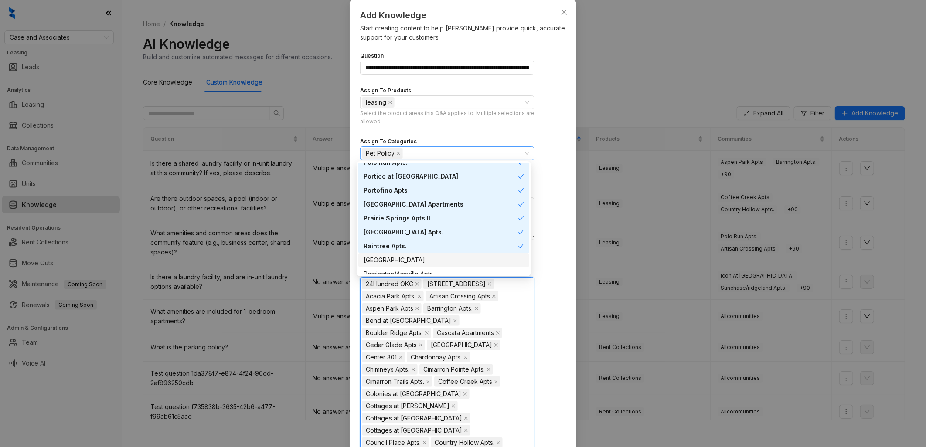
click at [434, 263] on div "[GEOGRAPHIC_DATA]" at bounding box center [444, 261] width 160 height 10
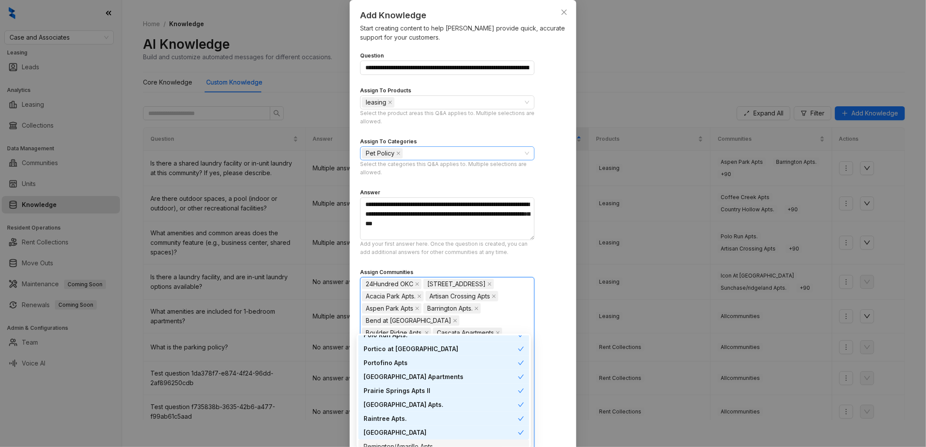
click at [453, 275] on body "Case and Associates Leasing Leads Analytics Leasing Collections Data Management…" at bounding box center [463, 223] width 926 height 447
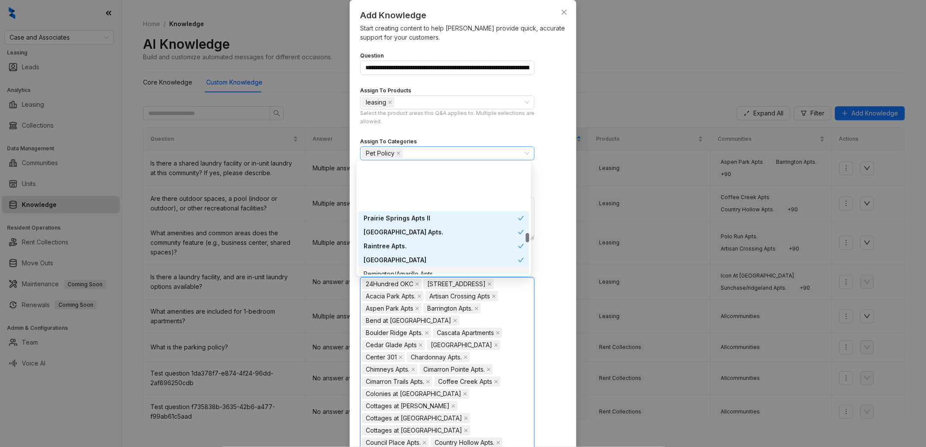
scroll to position [823, 0]
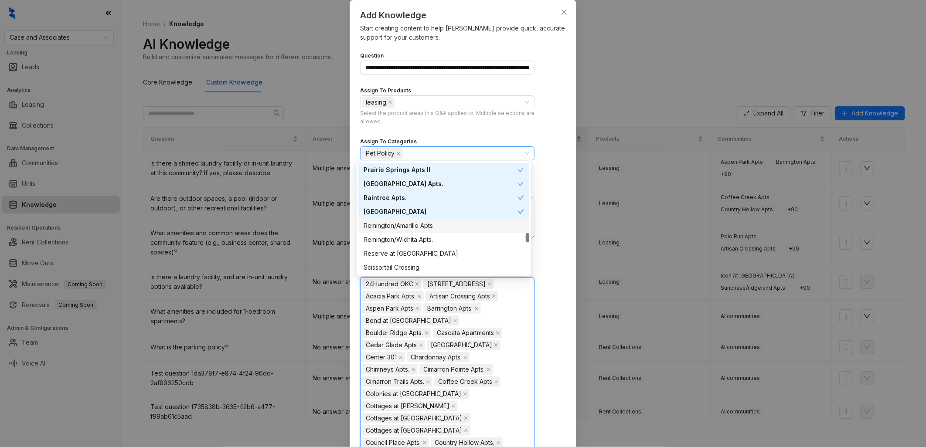
click at [440, 223] on div "Remington/Amarillo Apts" at bounding box center [444, 226] width 160 height 10
click at [446, 238] on div "Remington/Wichita Apts." at bounding box center [444, 240] width 160 height 10
click at [442, 251] on div "Reserve at [GEOGRAPHIC_DATA]" at bounding box center [444, 254] width 160 height 10
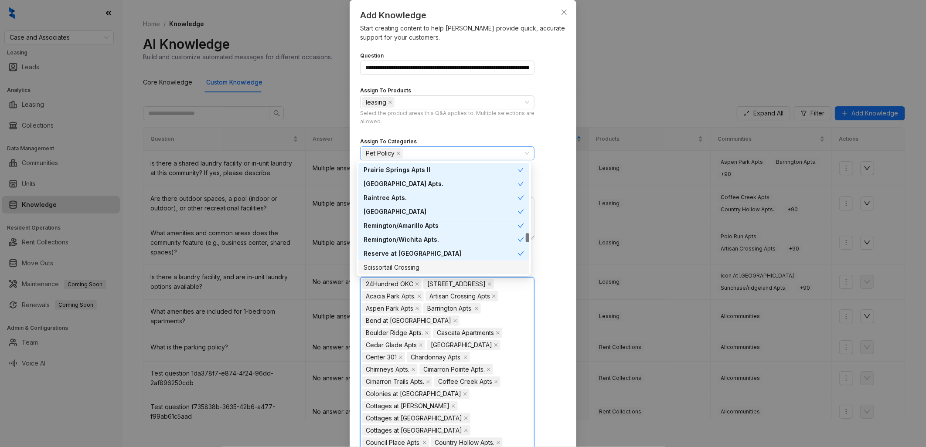
click at [436, 266] on div "Scissortail Crossing" at bounding box center [444, 268] width 160 height 10
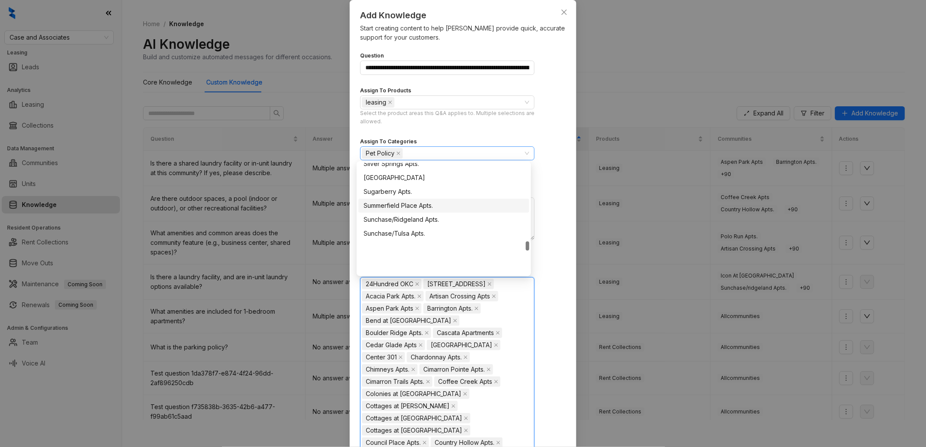
scroll to position [920, 0]
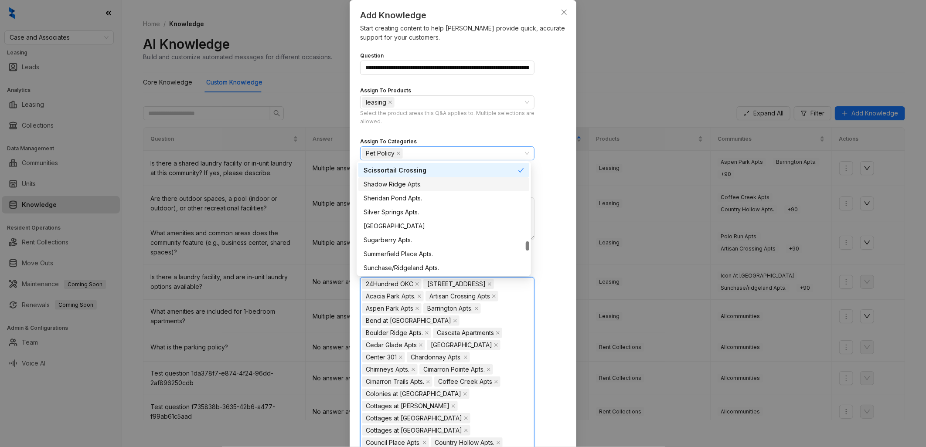
click at [442, 185] on div "Shadow Ridge Apts." at bounding box center [444, 185] width 160 height 10
click at [440, 199] on div "Sheridan Pond Apts." at bounding box center [444, 199] width 160 height 10
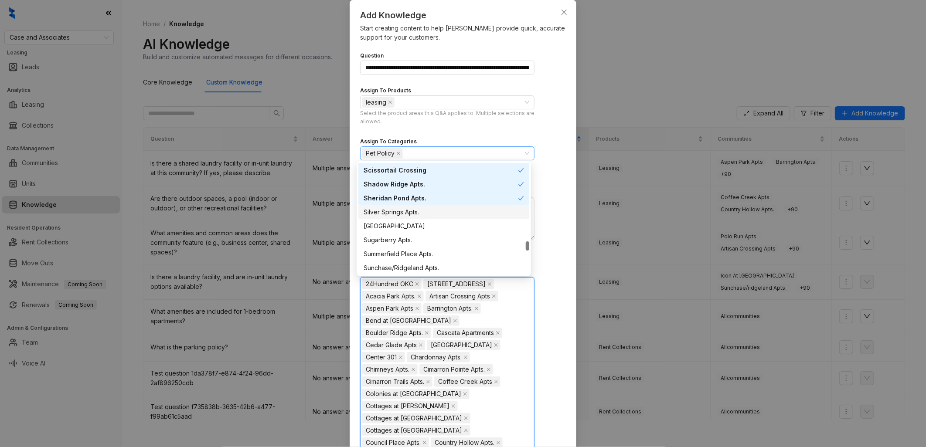
click at [441, 208] on div "Silver Springs Apts." at bounding box center [444, 213] width 160 height 10
click at [437, 223] on div "[GEOGRAPHIC_DATA]" at bounding box center [444, 227] width 160 height 10
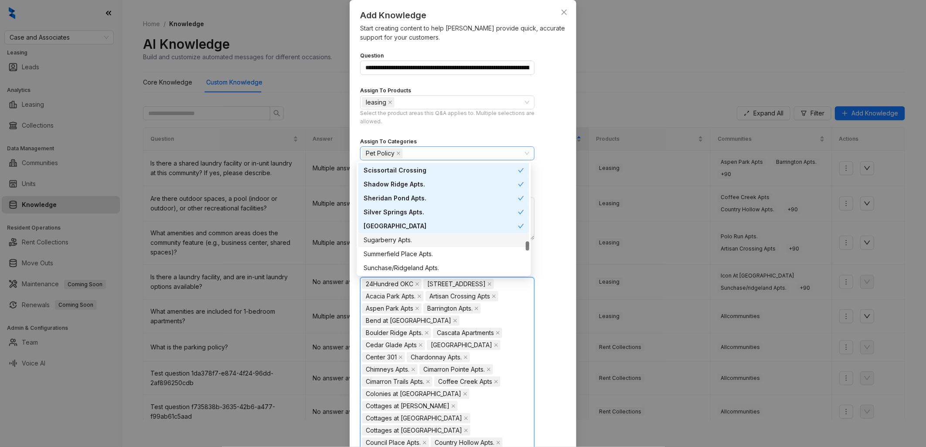
click at [438, 240] on div "Sugarberry Apts." at bounding box center [444, 240] width 160 height 10
click at [440, 247] on div "Summerfield Place Apts." at bounding box center [443, 254] width 171 height 14
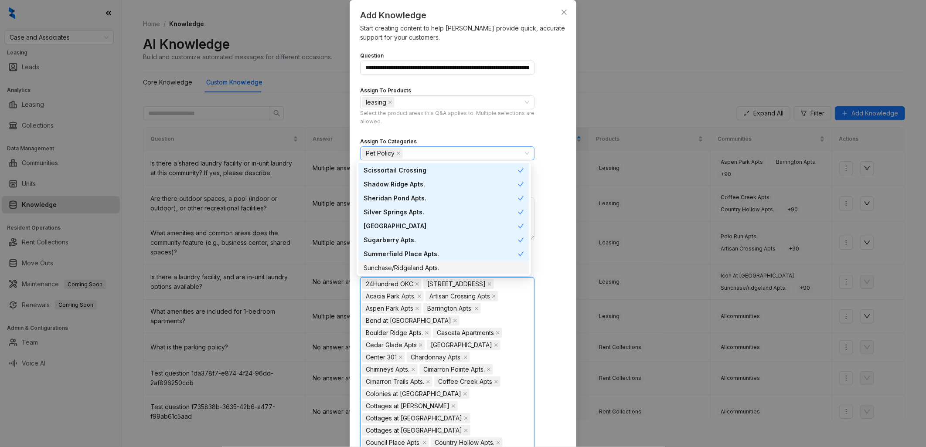
drag, startPoint x: 445, startPoint y: 265, endPoint x: 445, endPoint y: 247, distance: 17.4
click at [445, 265] on div "Sunchase/Ridgeland Apts." at bounding box center [444, 268] width 160 height 10
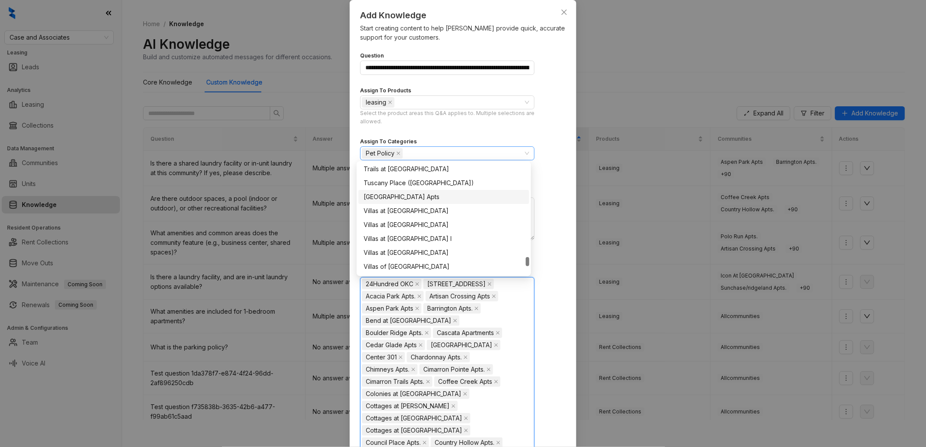
scroll to position [1006, 0]
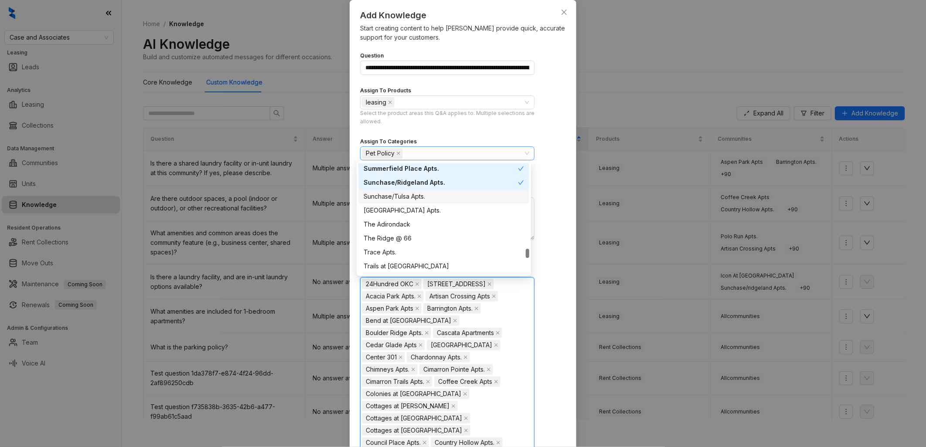
click at [441, 195] on div "Sunchase/Tulsa Apts." at bounding box center [444, 197] width 160 height 10
click at [443, 210] on div "[GEOGRAPHIC_DATA] Apts." at bounding box center [444, 211] width 160 height 10
click at [439, 222] on div "The Adirondack" at bounding box center [444, 225] width 160 height 10
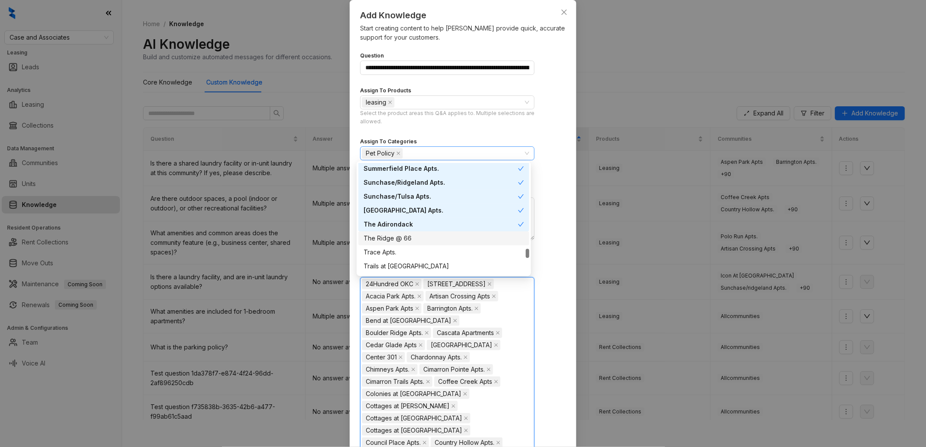
click at [437, 236] on div "The Ridge @ 66" at bounding box center [444, 239] width 160 height 10
click at [433, 249] on div "Trace Apts." at bounding box center [444, 253] width 160 height 10
click at [436, 264] on div "Trails at [GEOGRAPHIC_DATA]" at bounding box center [444, 267] width 160 height 10
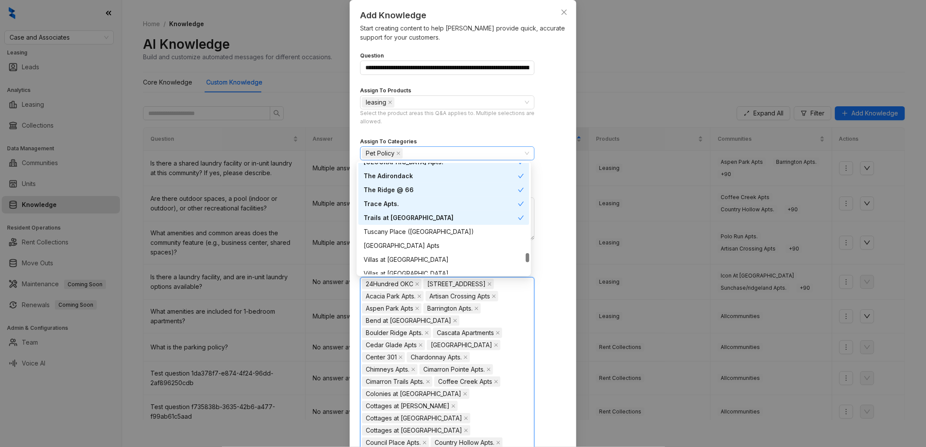
scroll to position [1103, 0]
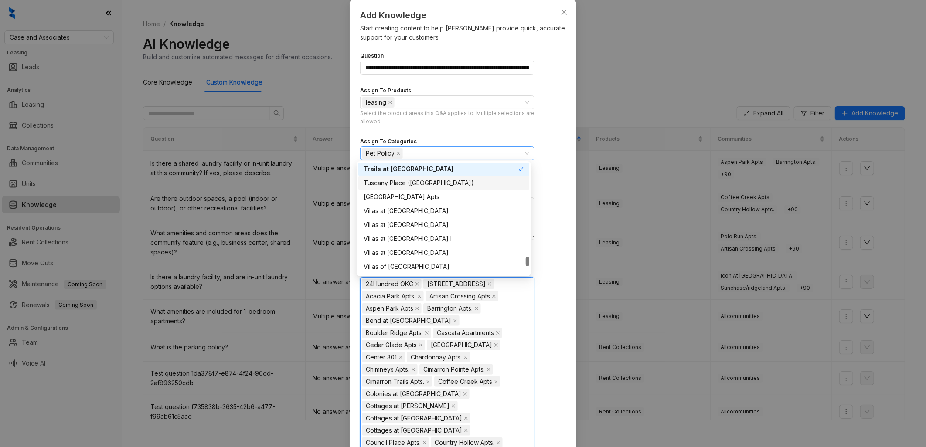
click at [445, 181] on div "Tuscany Place ([GEOGRAPHIC_DATA])" at bounding box center [444, 183] width 160 height 10
click at [441, 197] on div "[GEOGRAPHIC_DATA] Apts" at bounding box center [444, 197] width 160 height 10
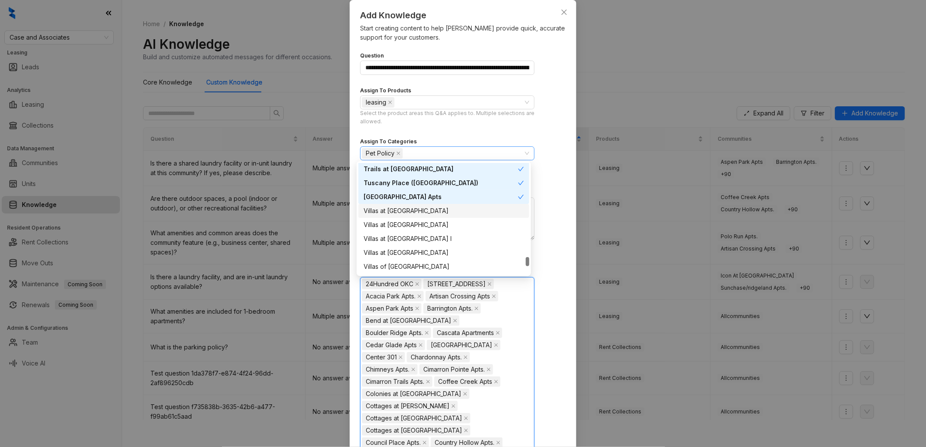
click at [442, 207] on div "Villas at [GEOGRAPHIC_DATA]" at bounding box center [444, 211] width 160 height 10
click at [440, 223] on div "Villas at [GEOGRAPHIC_DATA]" at bounding box center [444, 225] width 160 height 10
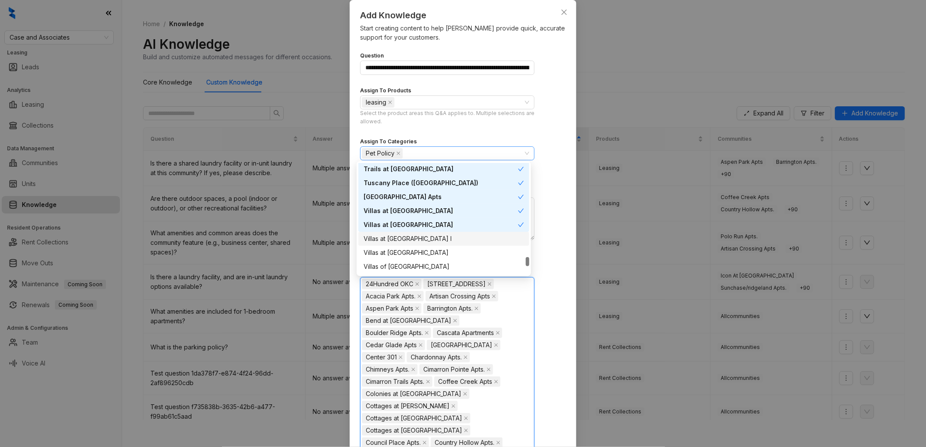
click at [442, 240] on div "Villas at [GEOGRAPHIC_DATA] I" at bounding box center [444, 239] width 160 height 10
click at [440, 250] on div "Villas at [GEOGRAPHIC_DATA]" at bounding box center [444, 253] width 160 height 10
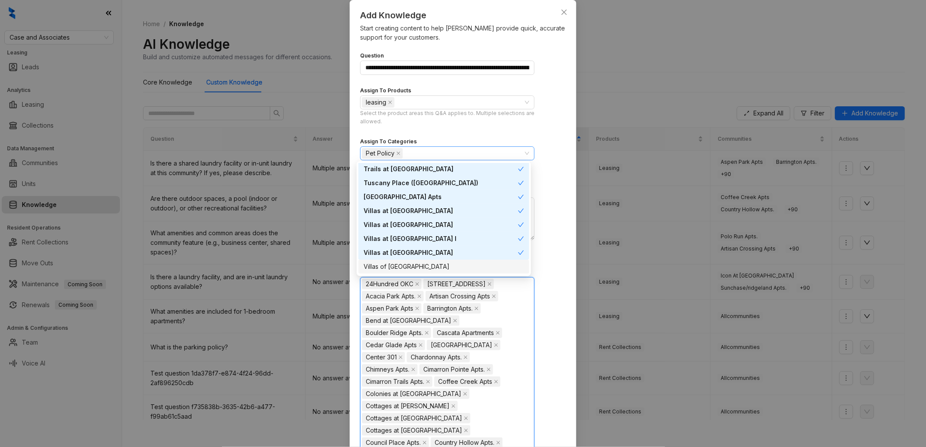
click at [426, 267] on div "Villas of [GEOGRAPHIC_DATA]" at bounding box center [444, 267] width 160 height 10
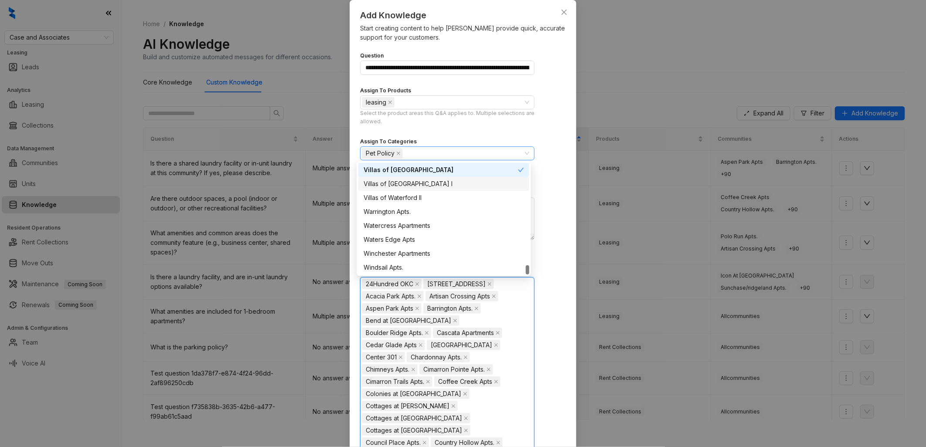
click at [443, 187] on div "Villas of [GEOGRAPHIC_DATA] I" at bounding box center [444, 184] width 160 height 10
click at [439, 201] on div "Villas of Waterford II" at bounding box center [444, 198] width 160 height 10
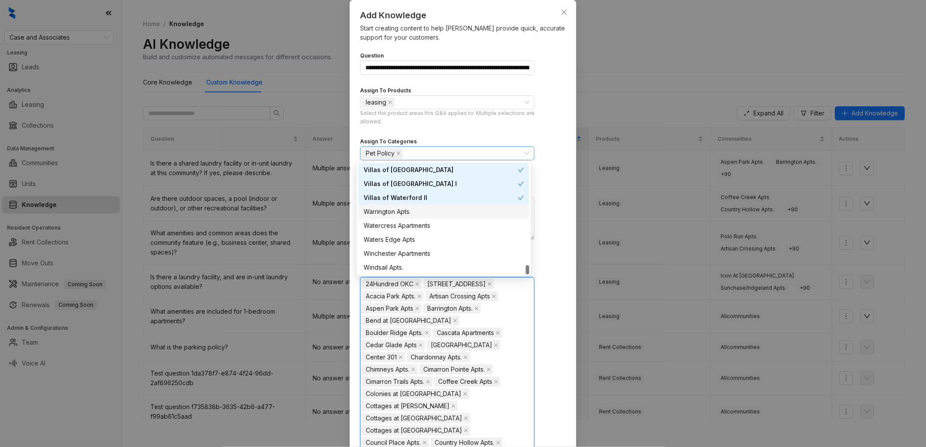
click at [437, 212] on div "Warrington Apts." at bounding box center [444, 212] width 160 height 10
click at [439, 224] on div "Watercress Apartments" at bounding box center [444, 226] width 160 height 10
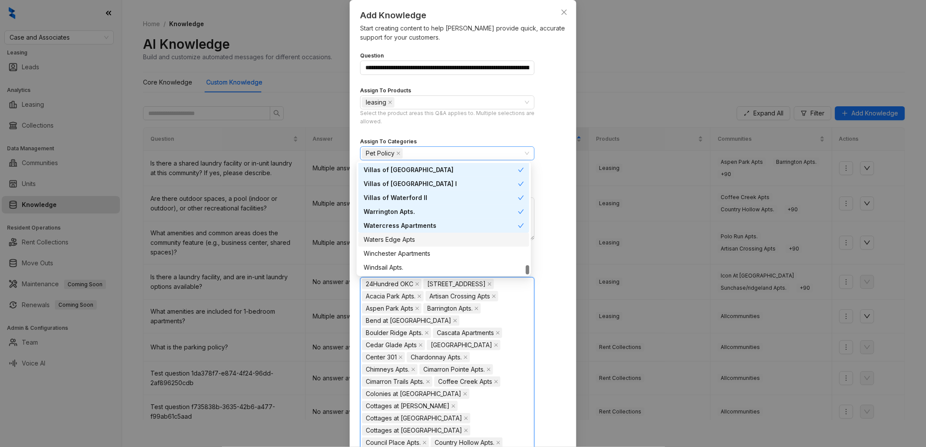
click at [441, 237] on div "Waters Edge Apts" at bounding box center [444, 240] width 160 height 10
click at [439, 250] on div "Winchester Apartments" at bounding box center [444, 254] width 160 height 10
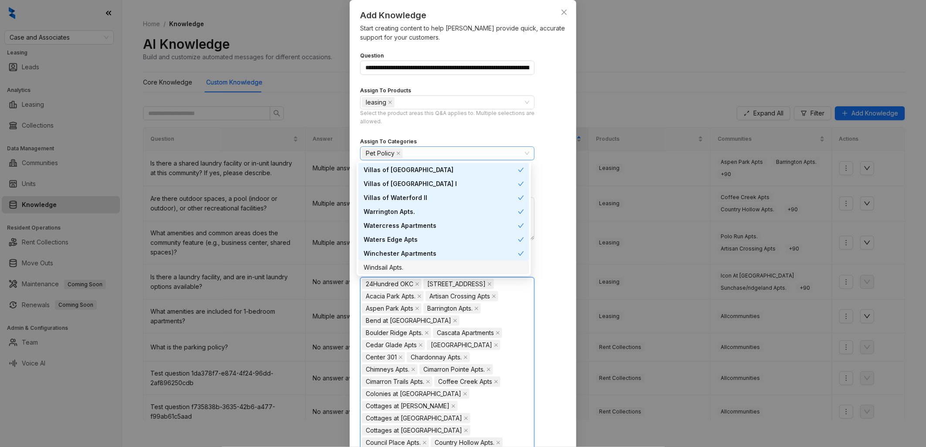
click at [444, 265] on div "Windsail Apts." at bounding box center [444, 268] width 160 height 10
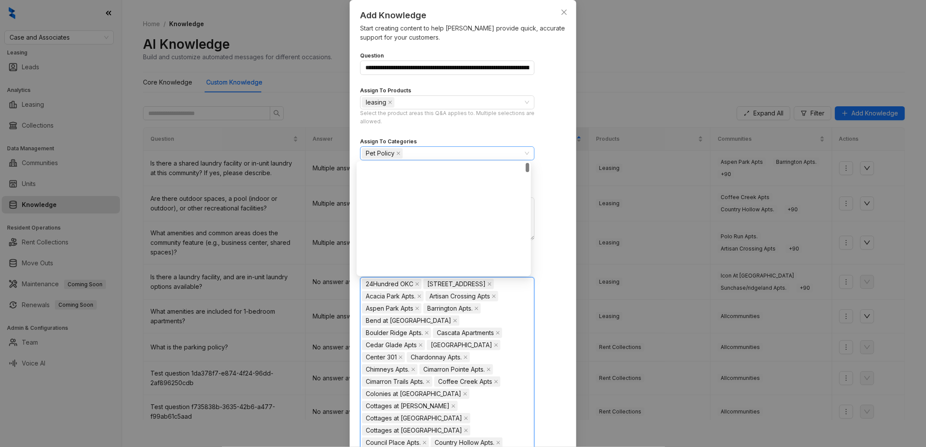
scroll to position [0, 0]
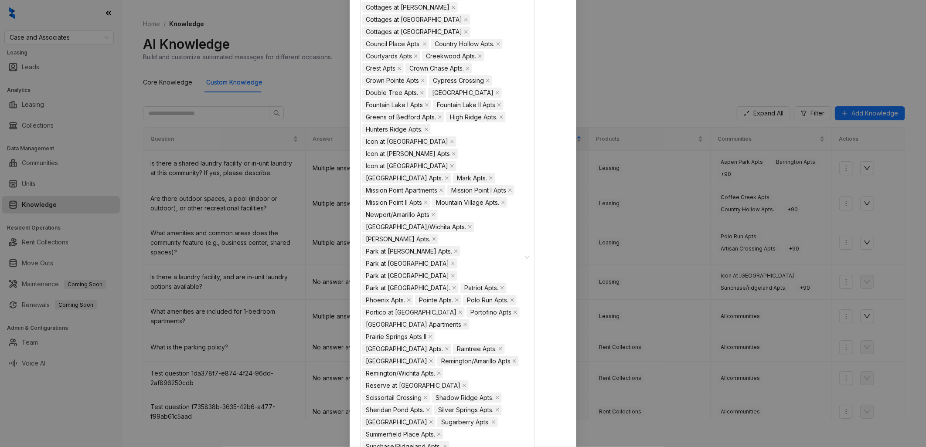
scroll to position [457, 0]
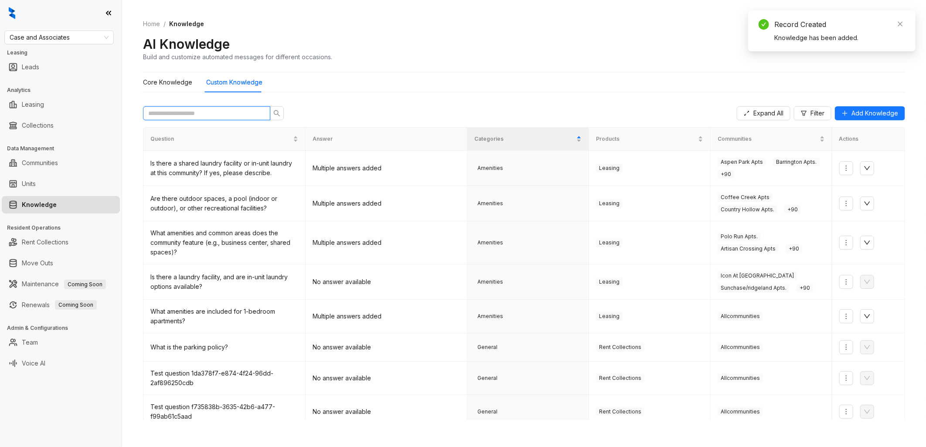
click at [198, 115] on input "text" at bounding box center [203, 114] width 110 height 10
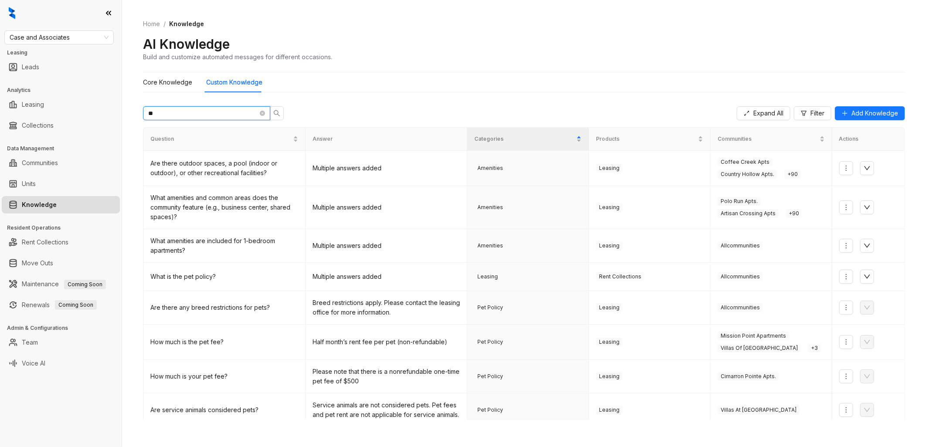
type input "*"
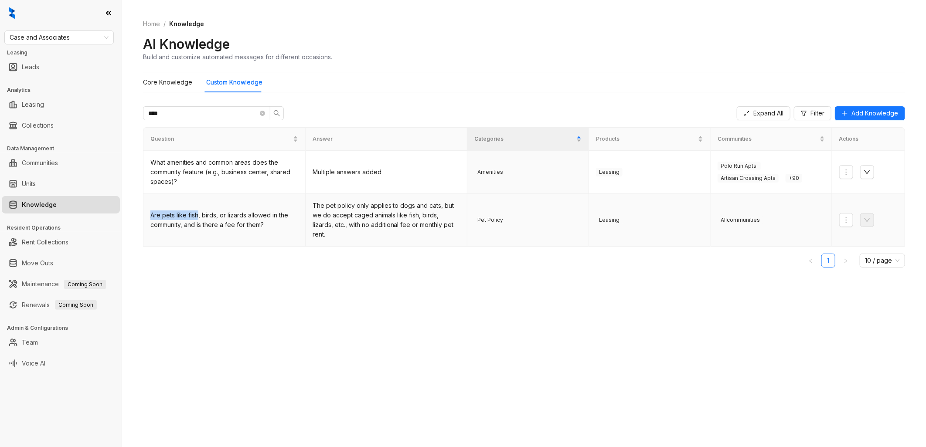
drag, startPoint x: 151, startPoint y: 215, endPoint x: 197, endPoint y: 216, distance: 45.8
click at [197, 216] on div "Are pets like fish, birds, or lizards allowed in the community, and is there a …" at bounding box center [224, 220] width 148 height 19
copy div "Are pets like fish"
drag, startPoint x: 195, startPoint y: 112, endPoint x: 133, endPoint y: 108, distance: 61.6
click at [133, 108] on div "Home / Knowledge AI Knowledge Build and customize automated messages for differ…" at bounding box center [524, 223] width 804 height 447
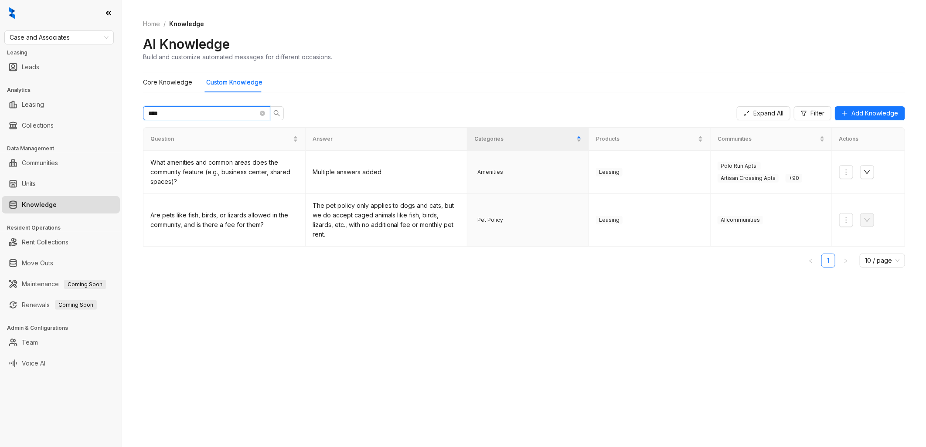
paste input "**********"
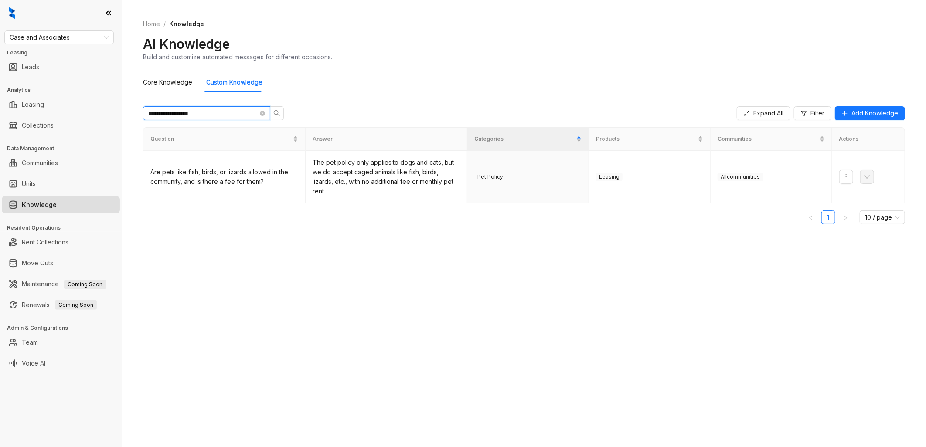
type input "**********"
click at [310, 102] on div "**********" at bounding box center [524, 113] width 762 height 28
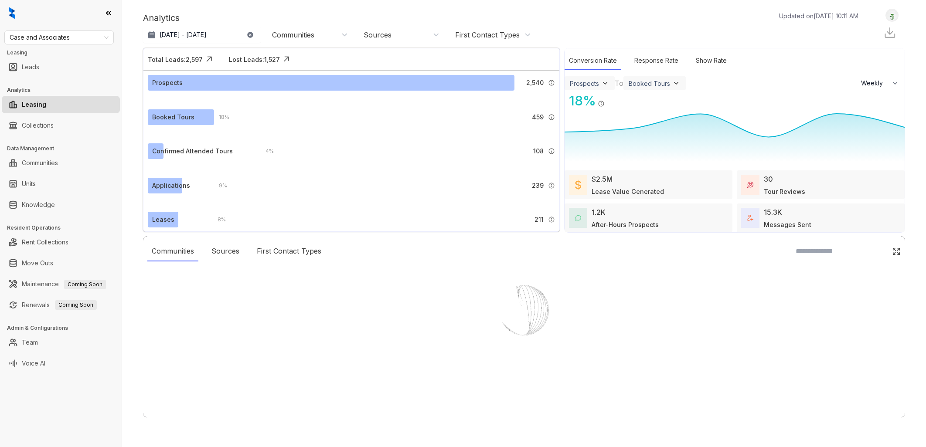
select select "******"
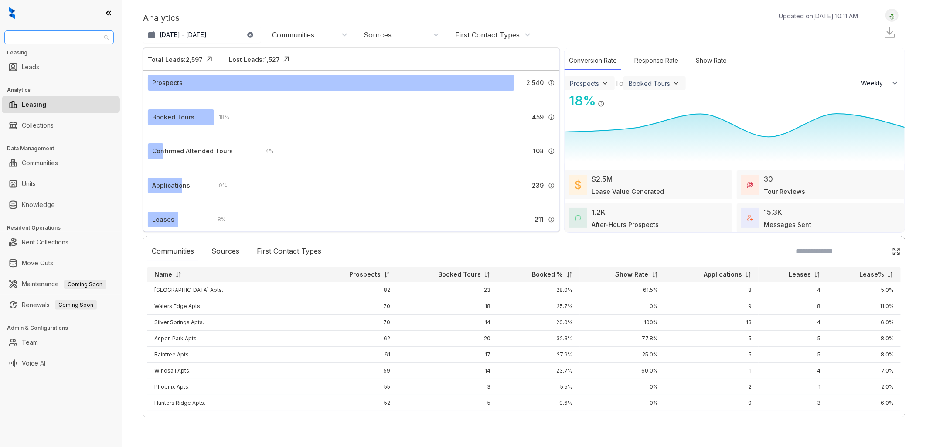
click at [72, 42] on span "Case and Associates" at bounding box center [59, 37] width 99 height 13
type input "**"
click at [67, 54] on div "Griffis Residential" at bounding box center [58, 55] width 95 height 10
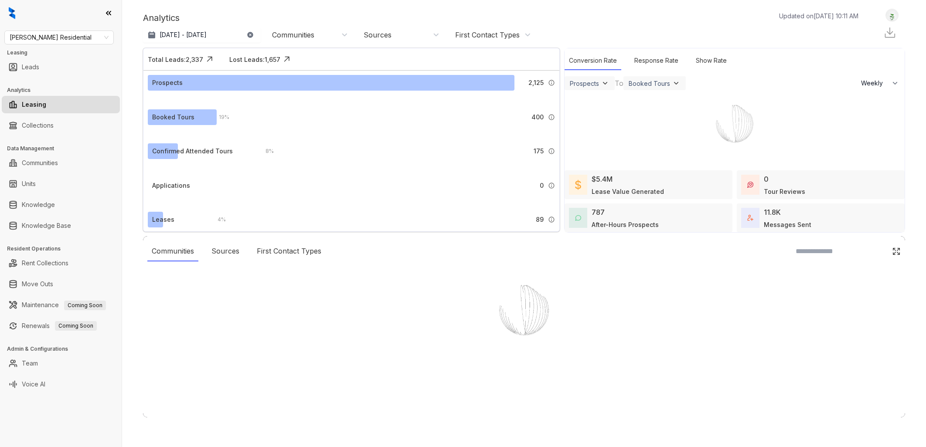
select select "******"
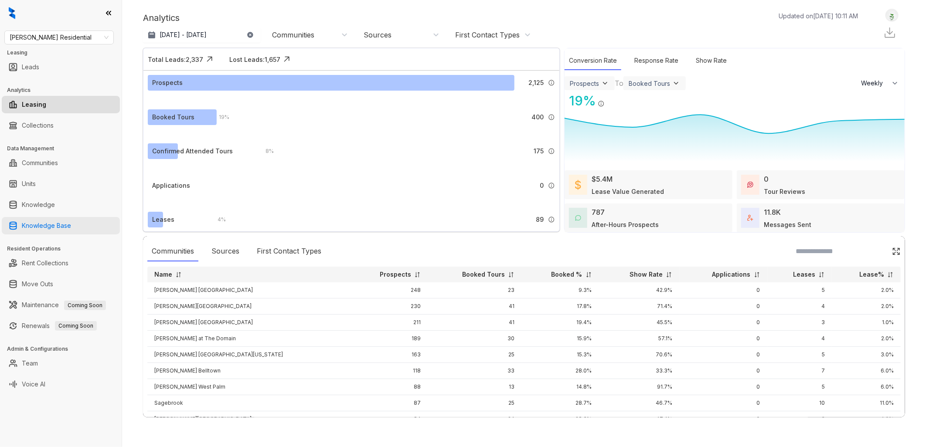
click at [70, 224] on link "Knowledge Base" at bounding box center [46, 225] width 49 height 17
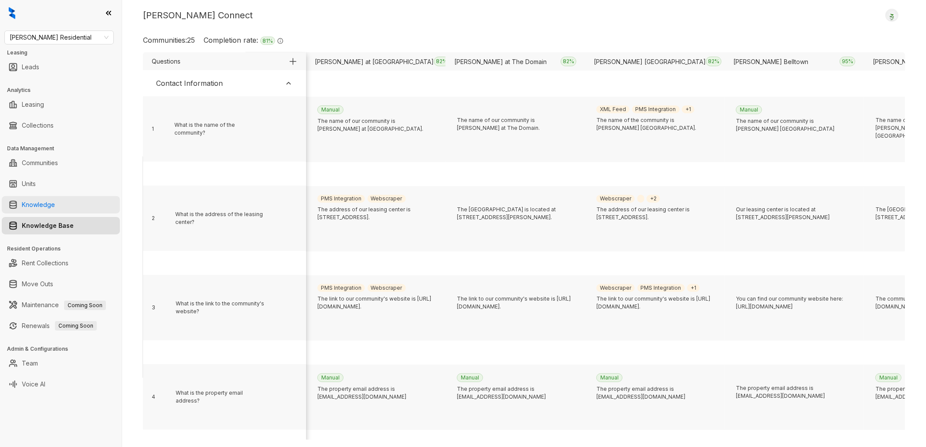
click at [50, 208] on link "Knowledge" at bounding box center [38, 204] width 33 height 17
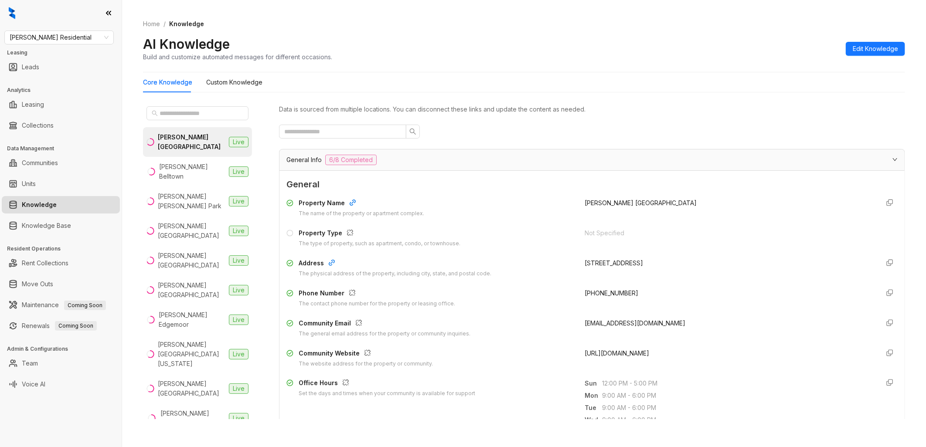
click at [271, 121] on div "Griffis Belleview Station Live Griffis Belltown Live Griffis Cheesman Park Live…" at bounding box center [524, 262] width 762 height 327
click at [271, 115] on div "Griffis Belleview Station Live Griffis Belltown Live Griffis Cheesman Park Live…" at bounding box center [524, 262] width 762 height 327
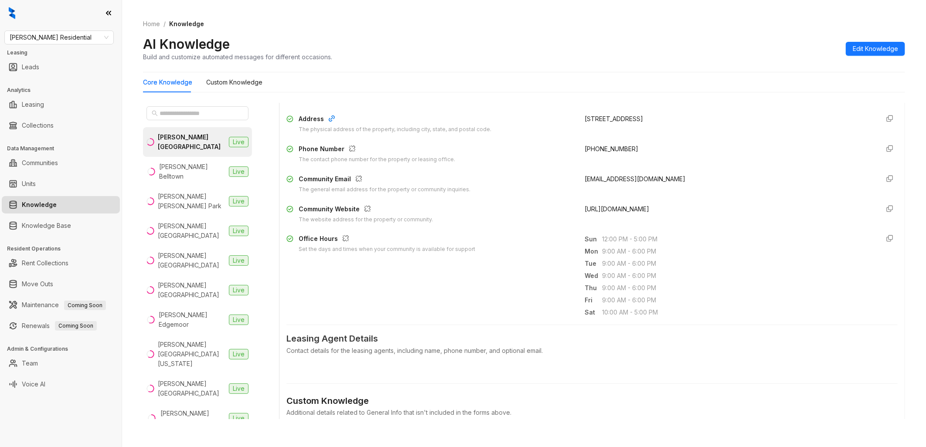
scroll to position [145, 0]
click at [180, 111] on input "text" at bounding box center [198, 114] width 77 height 10
paste input "********"
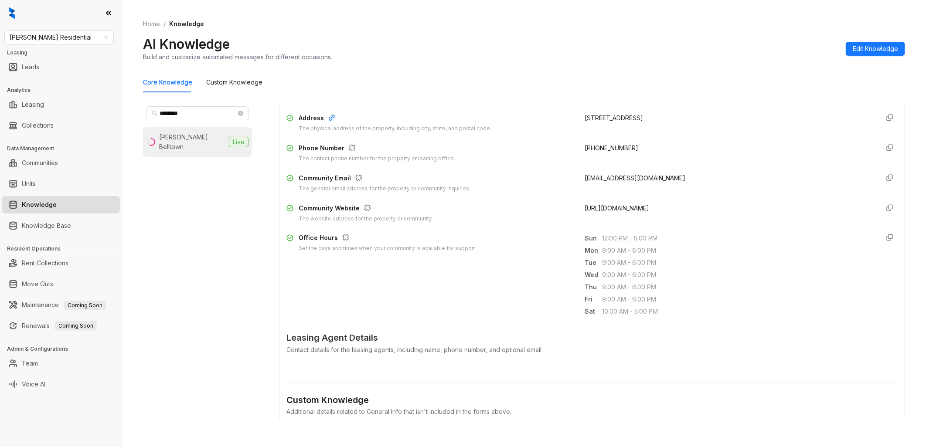
click at [203, 133] on div "Griffis Belltown" at bounding box center [192, 142] width 66 height 19
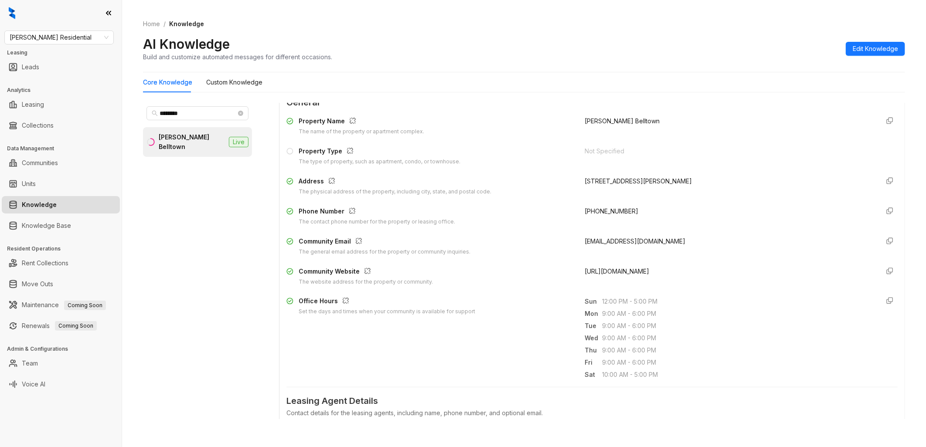
scroll to position [97, 0]
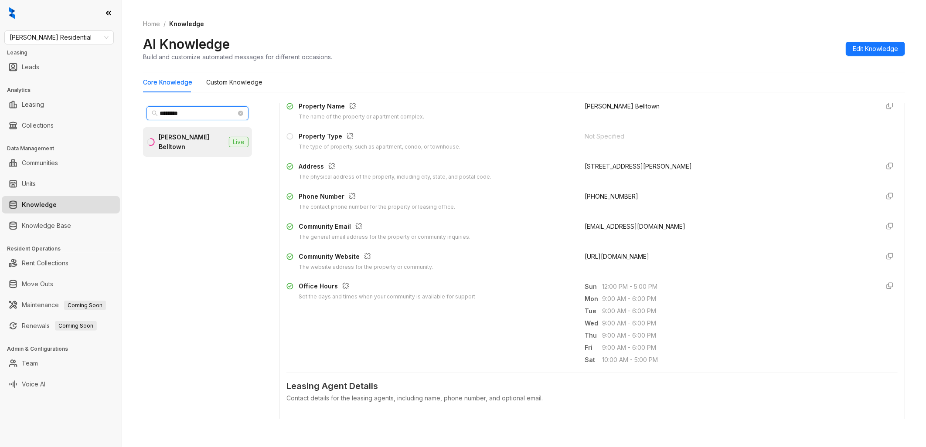
drag, startPoint x: 205, startPoint y: 111, endPoint x: 133, endPoint y: 115, distance: 72.5
click at [133, 115] on div "Home / Knowledge AI Knowledge Build and customize automated messages for differ…" at bounding box center [524, 223] width 804 height 447
paste input "text"
click at [208, 114] on input "********" at bounding box center [198, 114] width 77 height 10
type input "****"
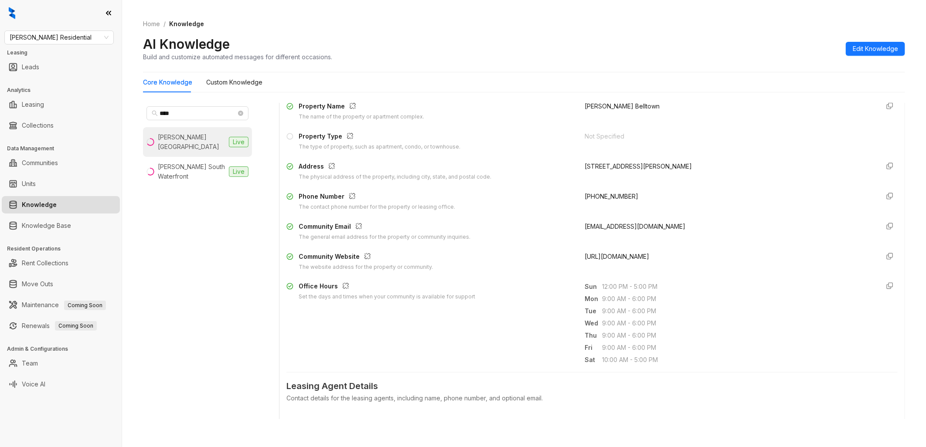
click at [203, 133] on div "Griffis South Bay" at bounding box center [192, 142] width 68 height 19
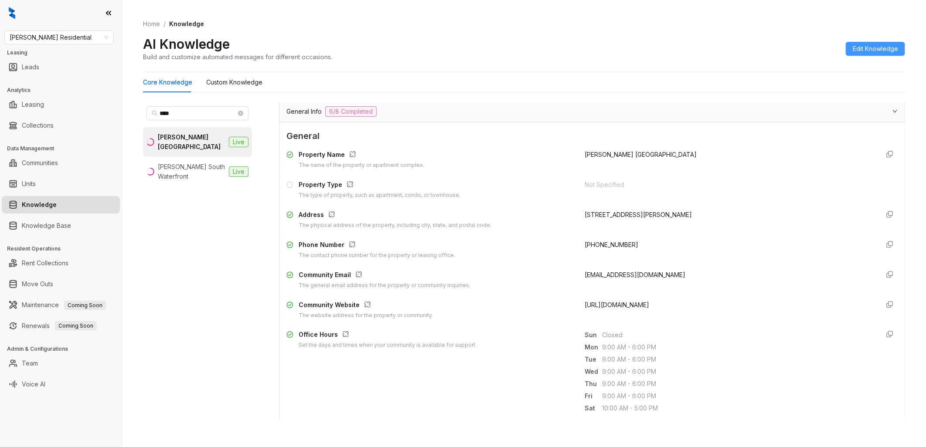
click at [873, 48] on span "Edit Knowledge" at bounding box center [875, 49] width 45 height 10
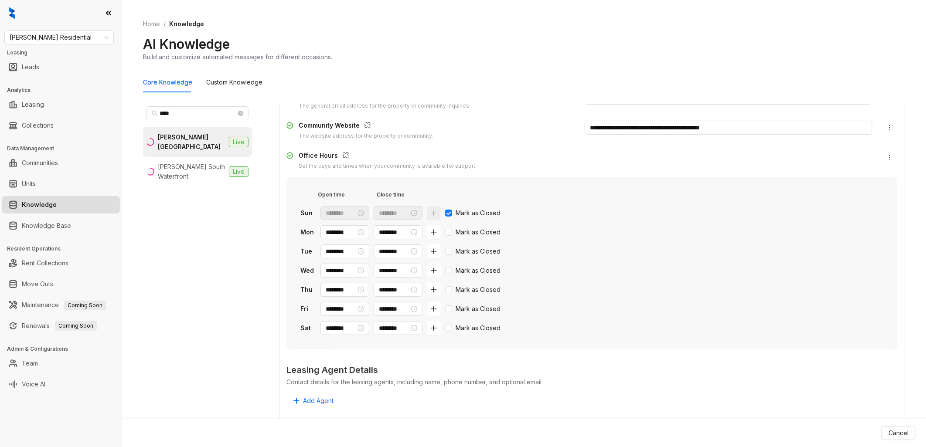
scroll to position [290, 0]
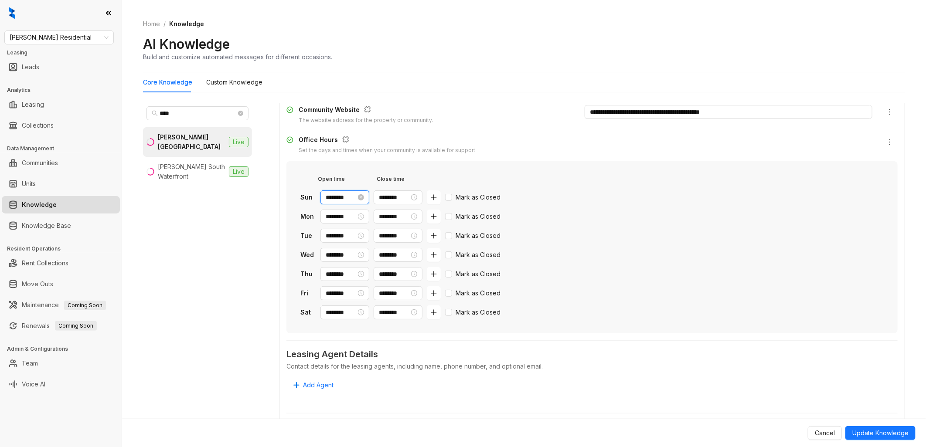
click at [356, 196] on input "********" at bounding box center [341, 198] width 31 height 10
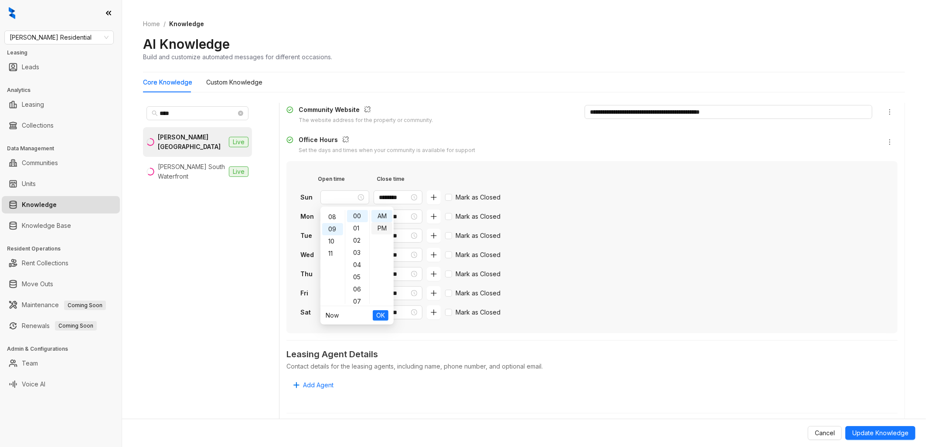
click at [382, 228] on div "PM" at bounding box center [382, 228] width 21 height 12
click at [330, 215] on div "12" at bounding box center [332, 216] width 21 height 12
type input "********"
click at [379, 314] on span "OK" at bounding box center [380, 316] width 9 height 10
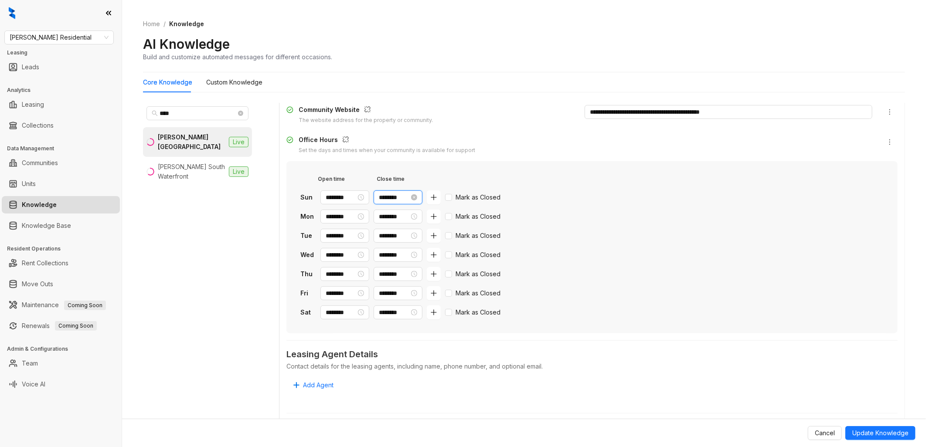
click at [409, 196] on input "********" at bounding box center [394, 198] width 31 height 10
click at [402, 253] on div "05" at bounding box center [402, 253] width 21 height 12
type input "********"
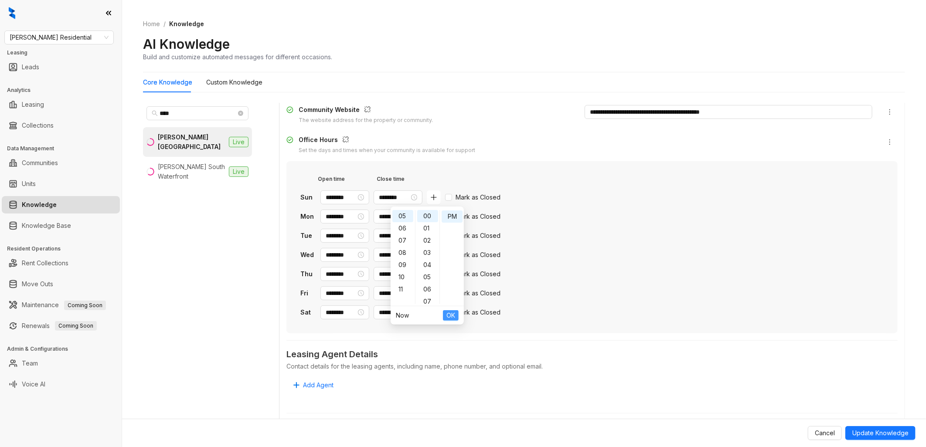
click at [450, 316] on span "OK" at bounding box center [450, 316] width 9 height 10
click at [870, 434] on span "Update Knowledge" at bounding box center [880, 434] width 56 height 10
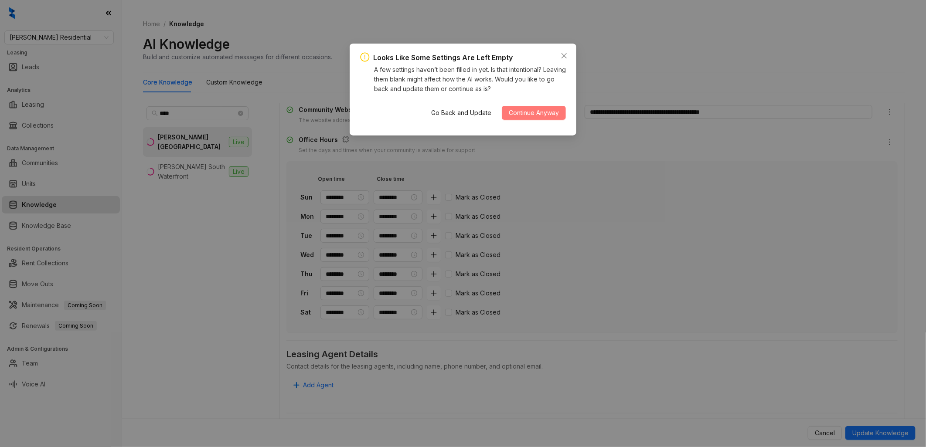
click at [541, 112] on span "Continue Anyway" at bounding box center [534, 113] width 50 height 10
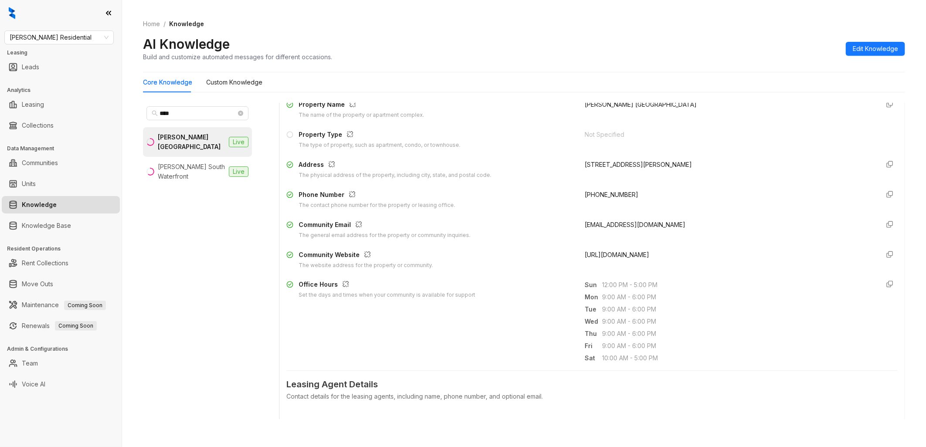
scroll to position [50, 0]
